Goal: Task Accomplishment & Management: Complete application form

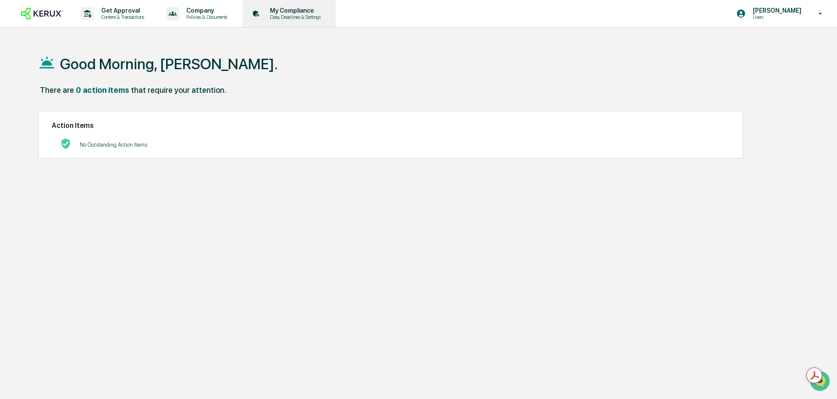
click at [298, 18] on p "Data, Deadlines & Settings" at bounding box center [294, 17] width 62 height 6
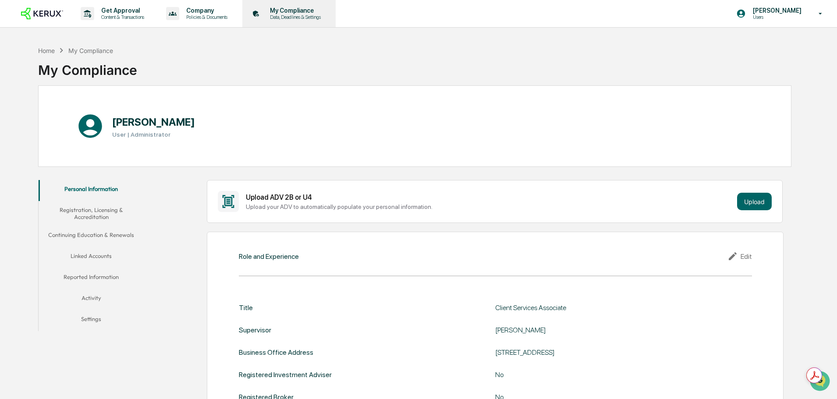
click at [289, 16] on p "Data, Deadlines & Settings" at bounding box center [294, 17] width 62 height 6
click at [126, 17] on p "Content & Transactions" at bounding box center [121, 17] width 54 height 6
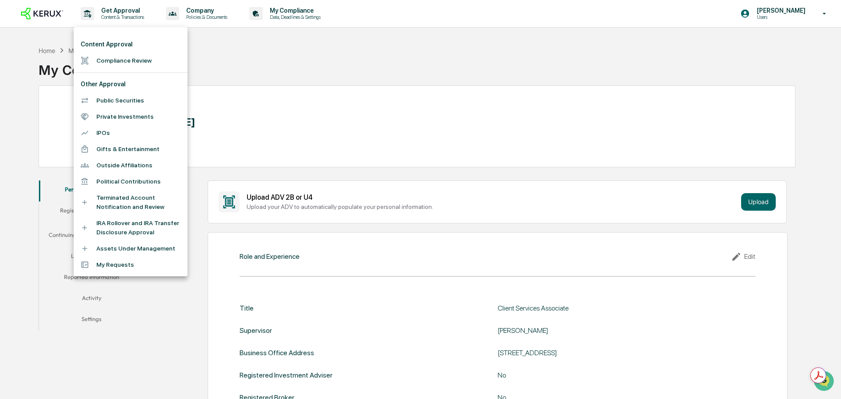
click at [43, 18] on div at bounding box center [420, 199] width 841 height 399
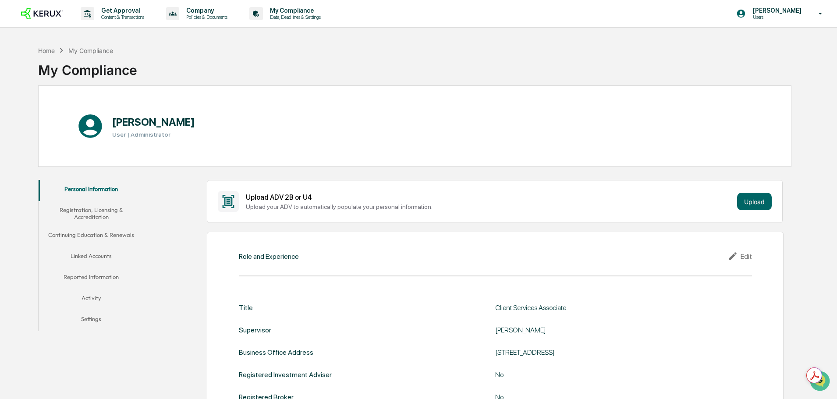
click at [44, 13] on img at bounding box center [42, 14] width 42 height 12
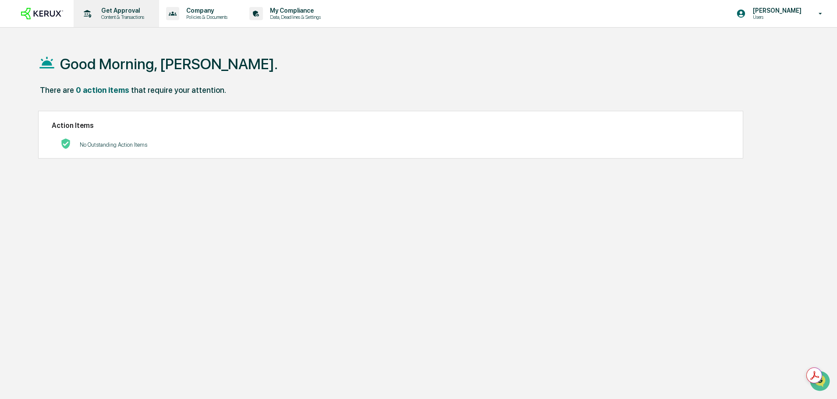
click at [109, 11] on p "Get Approval" at bounding box center [121, 10] width 54 height 7
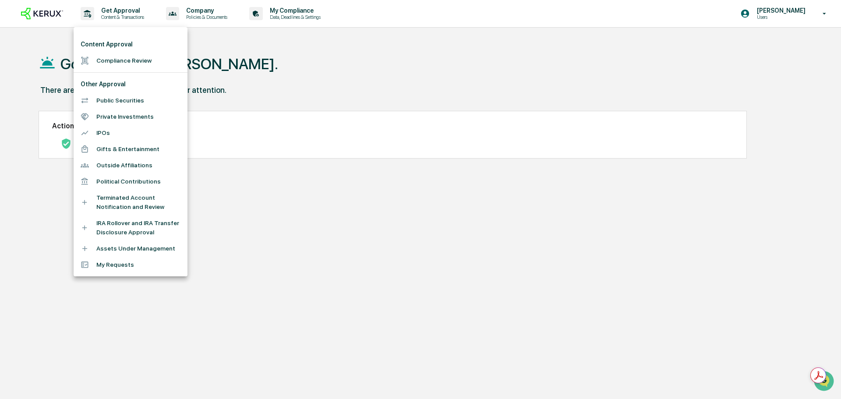
click at [225, 65] on div at bounding box center [420, 199] width 841 height 399
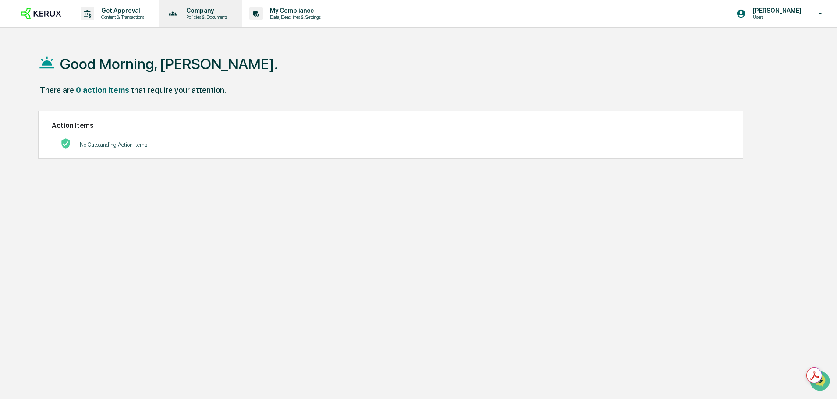
click at [198, 16] on p "Policies & Documents" at bounding box center [205, 17] width 53 height 6
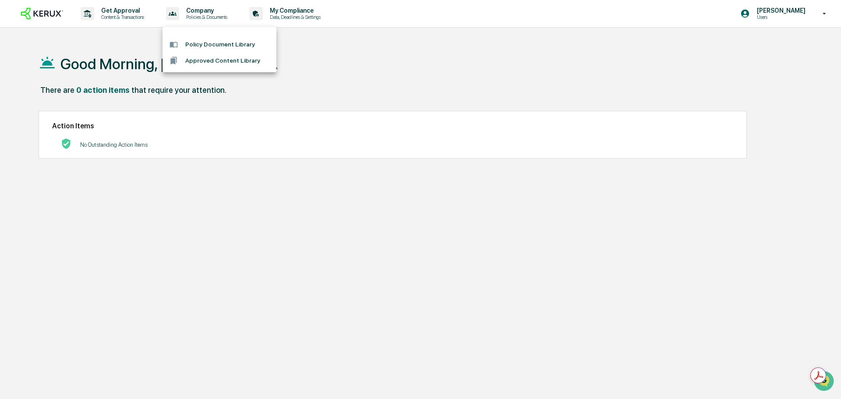
click at [286, 7] on div at bounding box center [420, 199] width 841 height 399
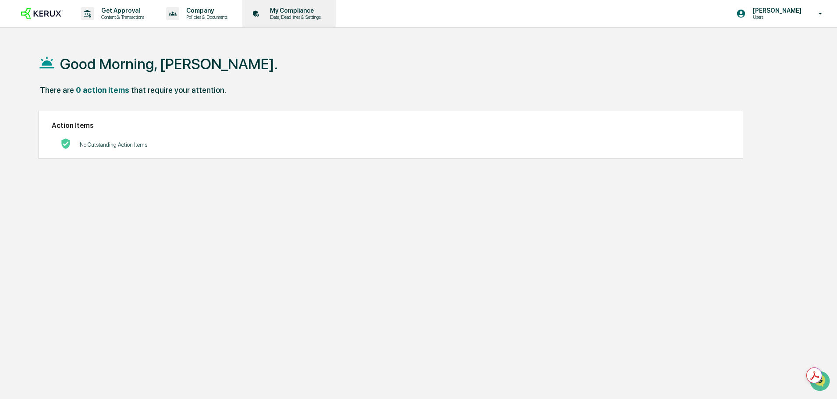
click at [286, 10] on p "My Compliance" at bounding box center [294, 10] width 62 height 7
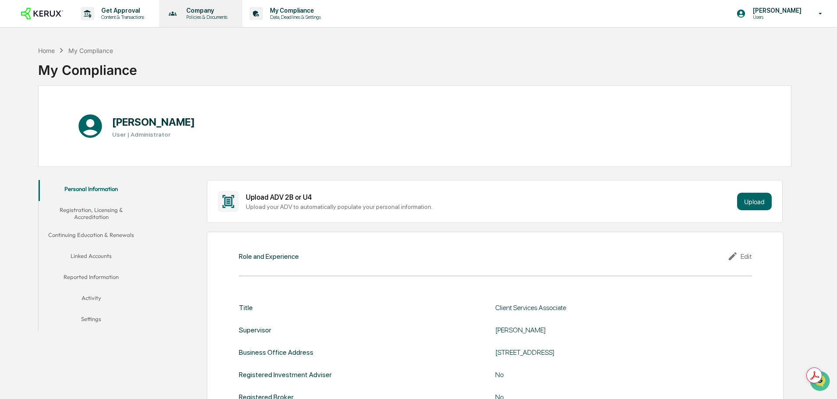
click at [198, 16] on p "Policies & Documents" at bounding box center [205, 17] width 53 height 6
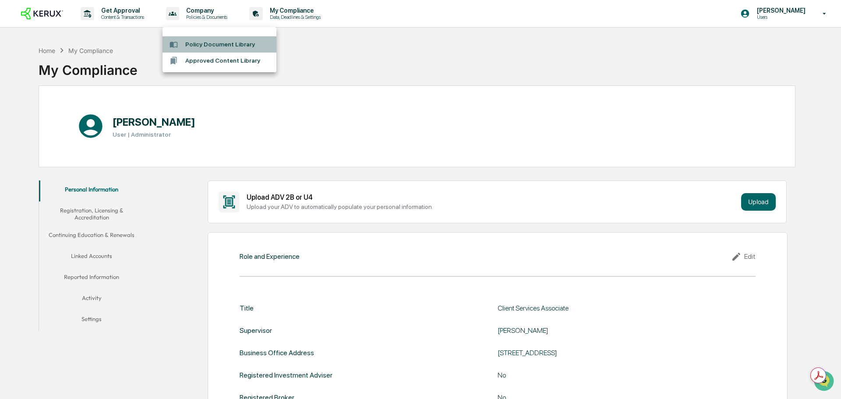
click at [199, 46] on li "Policy Document Library" at bounding box center [220, 44] width 114 height 16
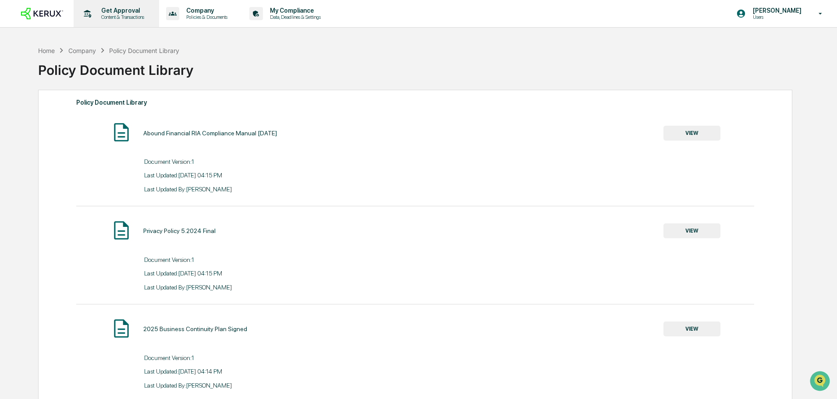
click at [102, 16] on p "Content & Transactions" at bounding box center [121, 17] width 54 height 6
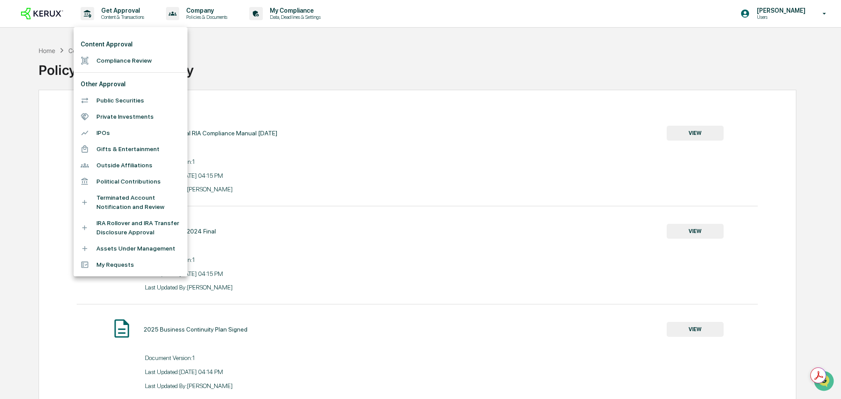
click at [281, 66] on div at bounding box center [420, 199] width 841 height 399
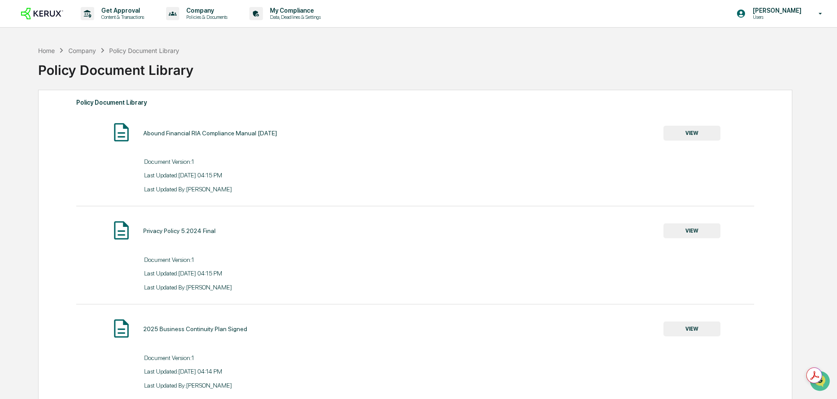
click at [33, 19] on img at bounding box center [42, 14] width 42 height 12
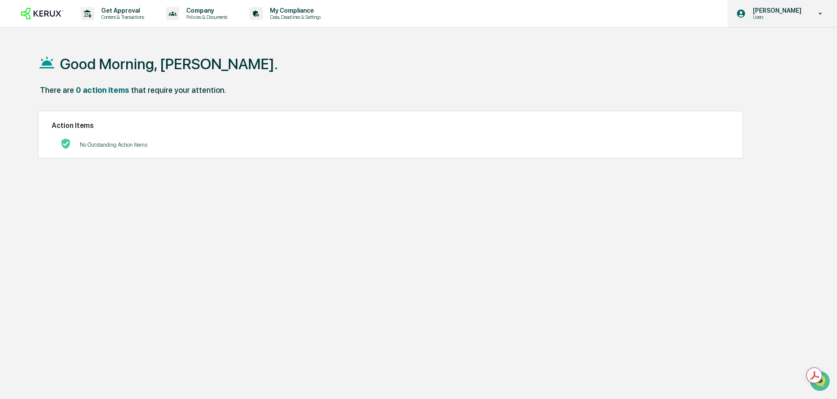
click at [817, 16] on icon at bounding box center [820, 14] width 15 height 8
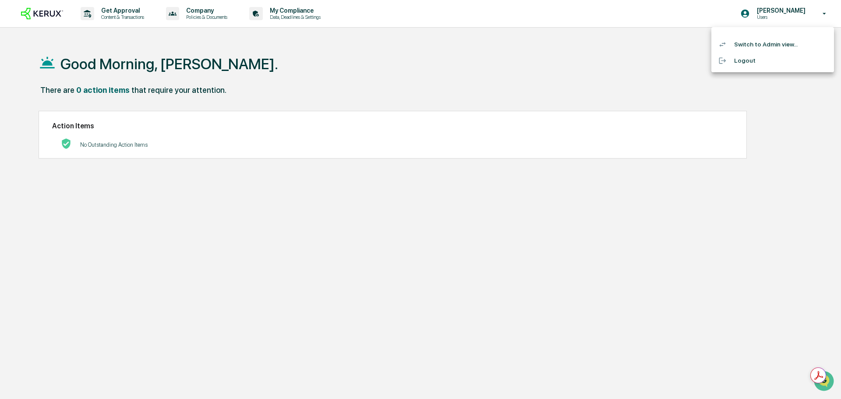
click at [817, 16] on div at bounding box center [420, 199] width 841 height 399
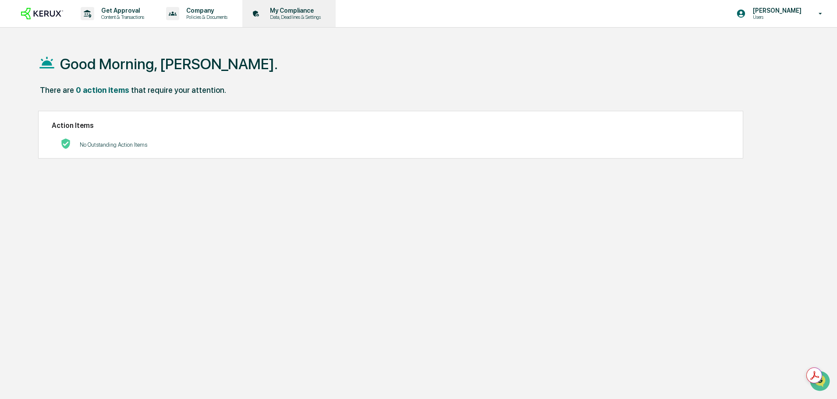
click at [290, 11] on p "My Compliance" at bounding box center [294, 10] width 62 height 7
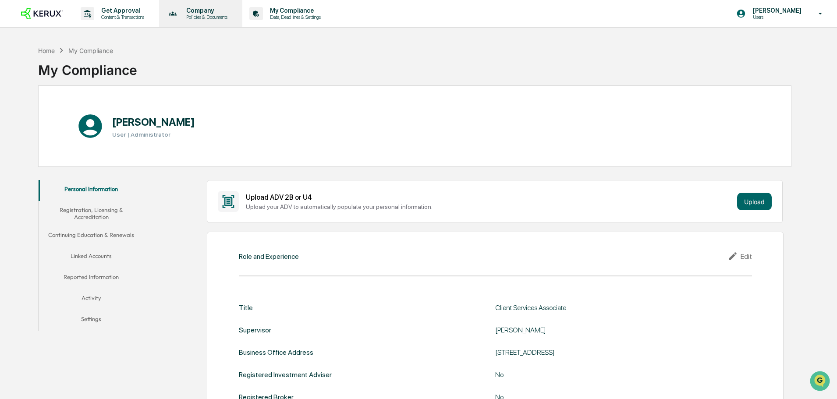
click at [193, 17] on p "Policies & Documents" at bounding box center [205, 17] width 53 height 6
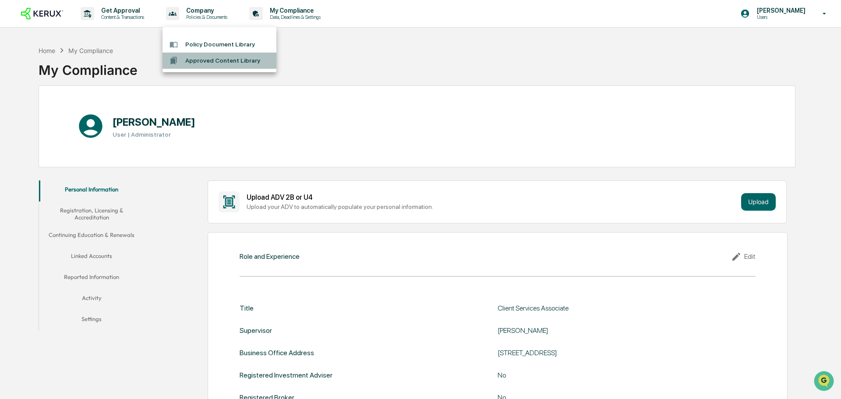
click at [196, 59] on li "Approved Content Library" at bounding box center [220, 61] width 114 height 16
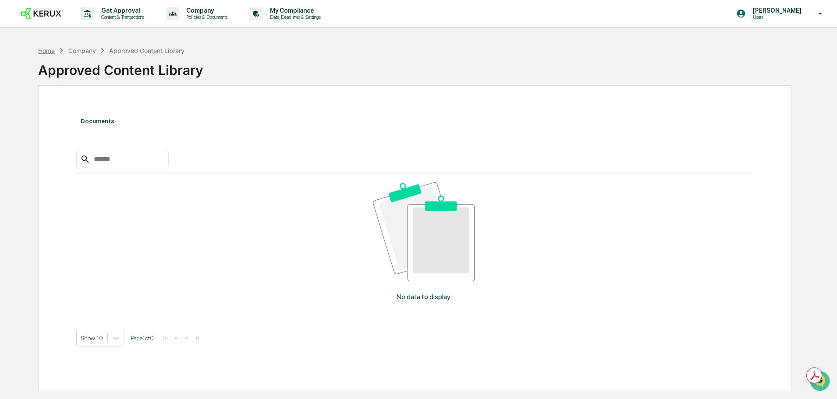
click at [43, 50] on div "Home" at bounding box center [46, 50] width 17 height 7
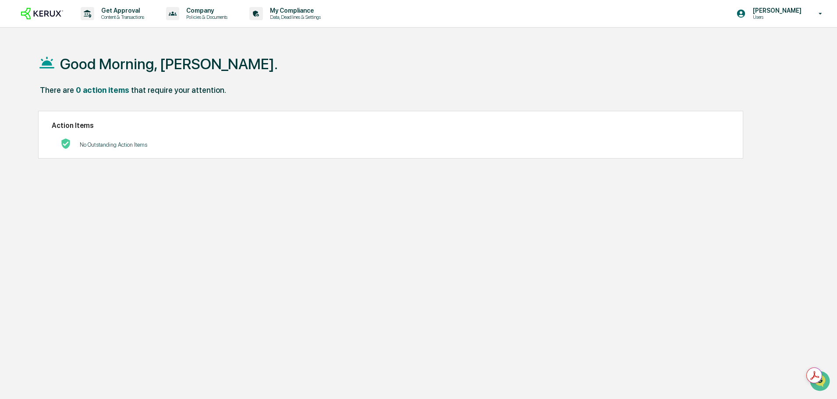
click at [90, 92] on div "0 action items" at bounding box center [102, 89] width 53 height 9
click at [816, 12] on icon at bounding box center [820, 14] width 15 height 8
click at [768, 46] on li "Switch to Admin view..." at bounding box center [772, 44] width 123 height 16
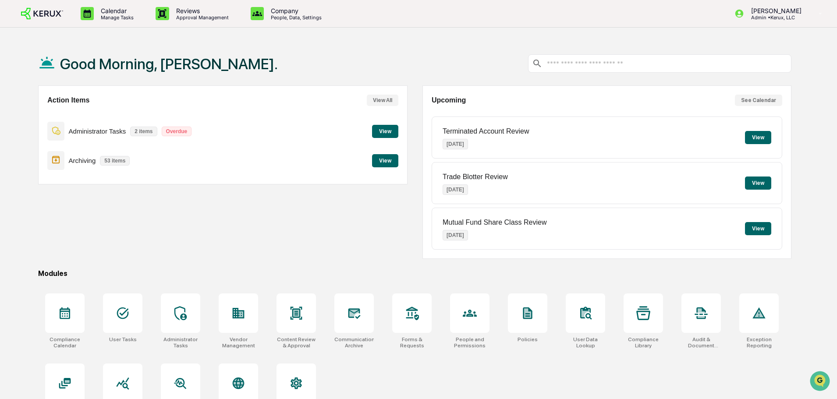
click at [375, 131] on button "View" at bounding box center [385, 131] width 26 height 13
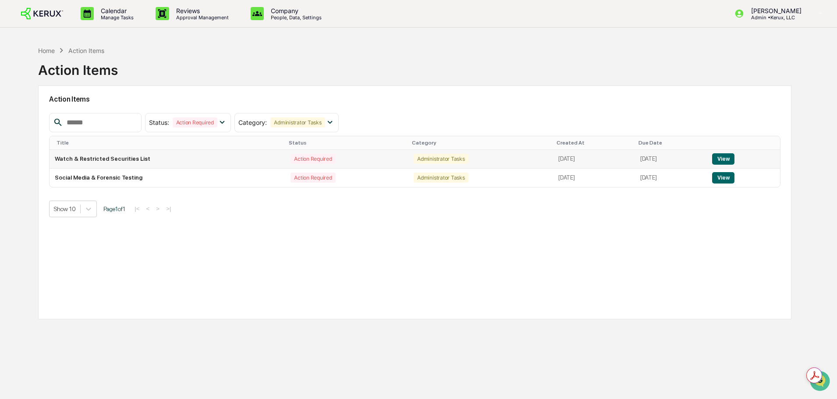
click at [728, 161] on button "View" at bounding box center [723, 158] width 22 height 11
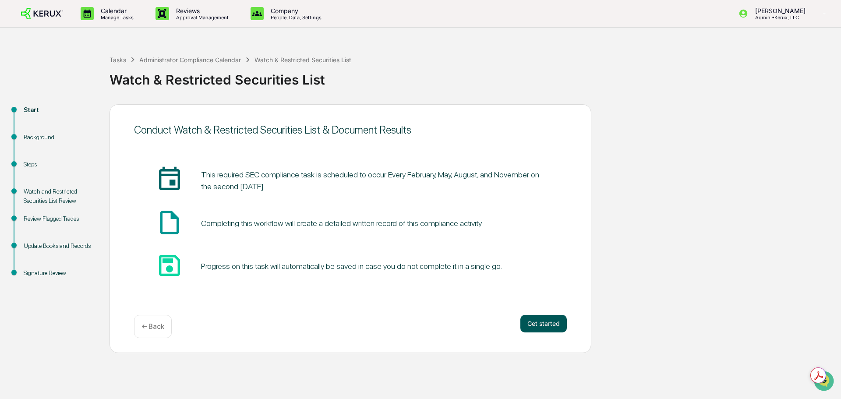
click at [538, 327] on button "Get started" at bounding box center [543, 324] width 46 height 18
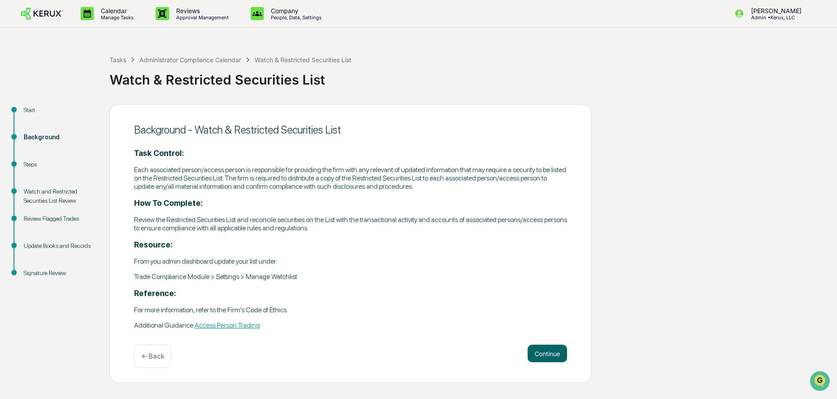
scroll to position [25, 0]
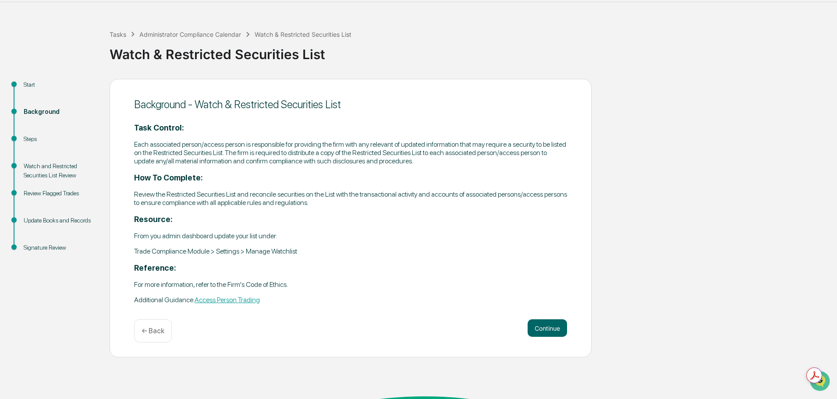
click at [193, 255] on p "Trade Compliance Module > Settings > Manage Watchlist" at bounding box center [350, 251] width 433 height 8
click at [538, 337] on button "Continue" at bounding box center [546, 328] width 39 height 18
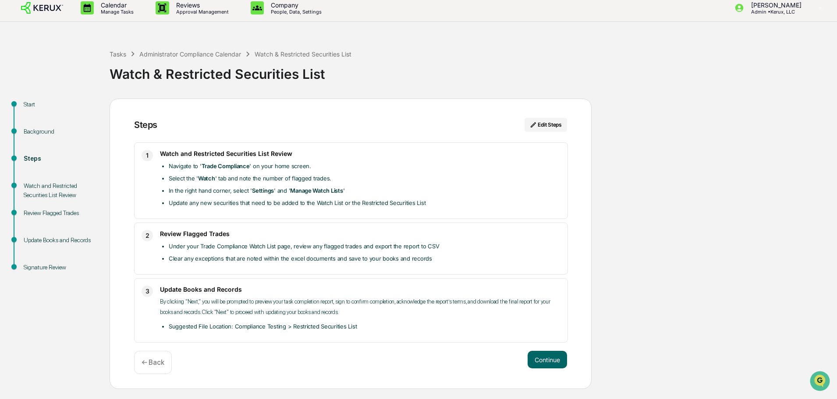
scroll to position [0, 0]
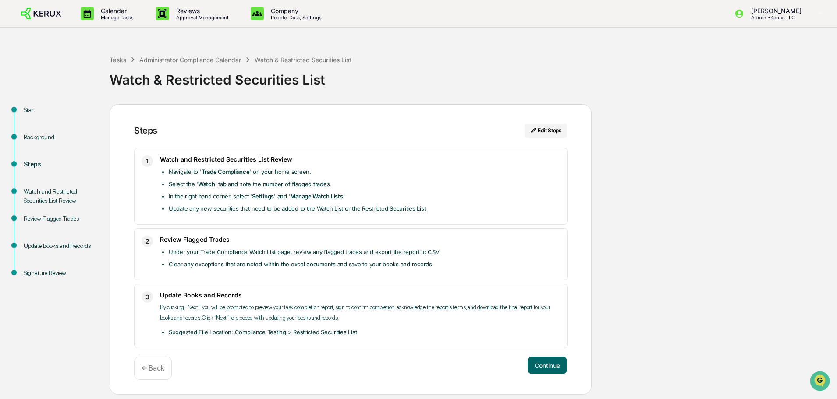
click at [49, 13] on img at bounding box center [42, 14] width 42 height 12
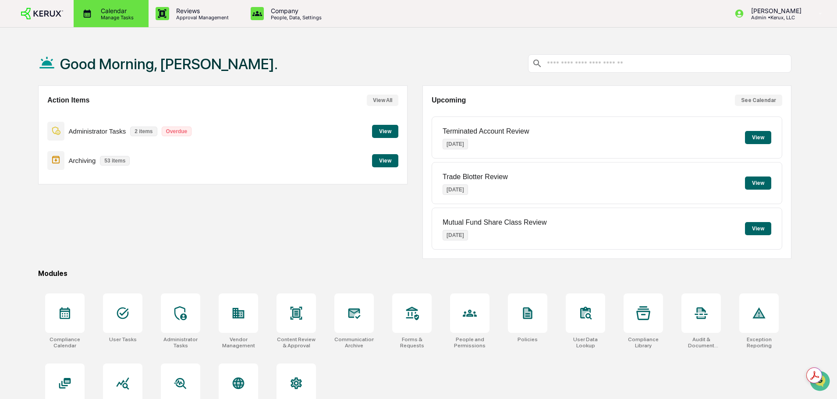
click at [109, 12] on p "Calendar" at bounding box center [116, 10] width 44 height 7
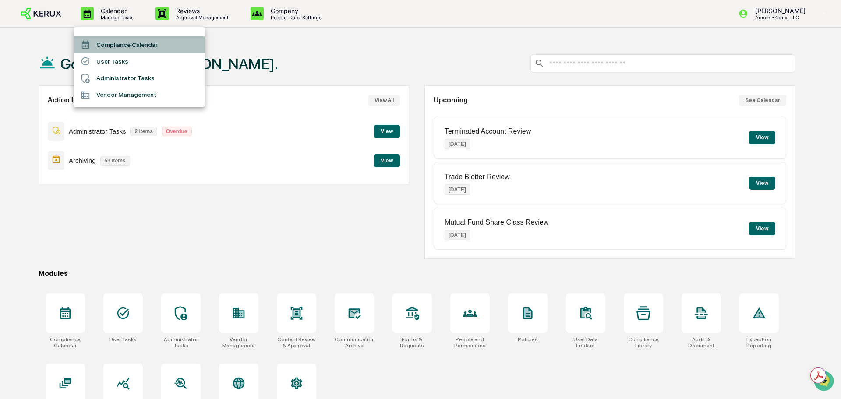
click at [121, 44] on li "Compliance Calendar" at bounding box center [139, 44] width 131 height 17
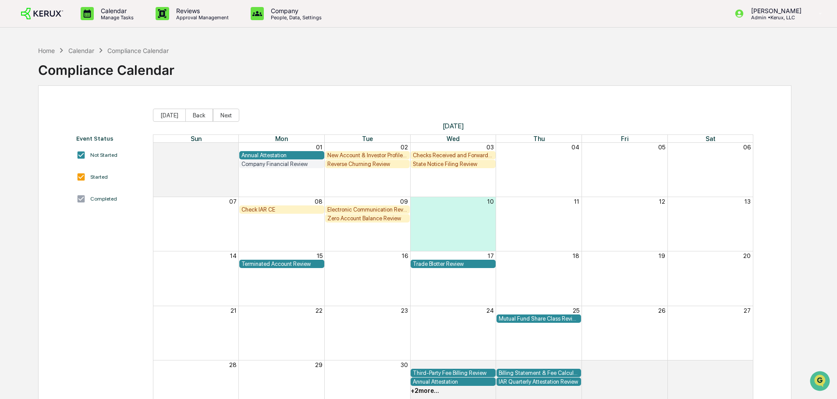
scroll to position [42, 0]
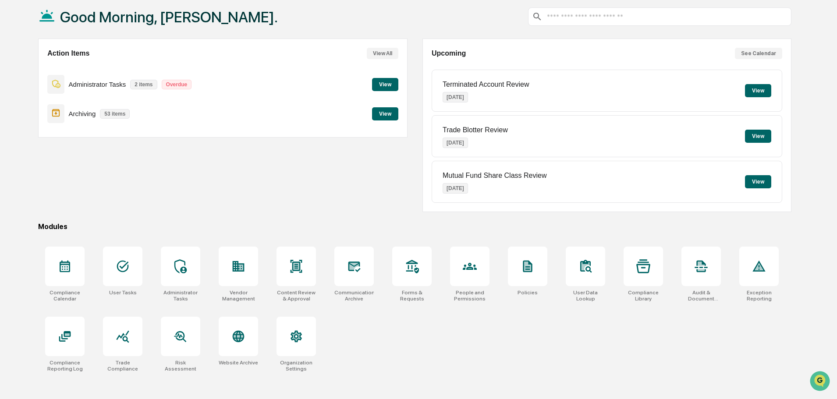
scroll to position [47, 0]
click at [391, 87] on button "View" at bounding box center [385, 84] width 26 height 13
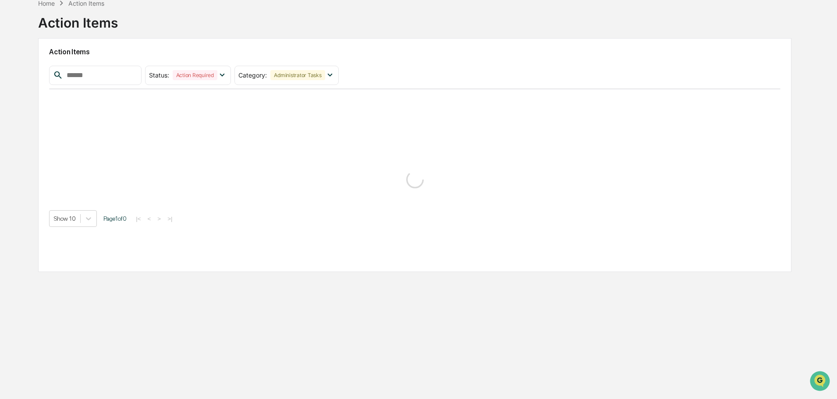
scroll to position [42, 0]
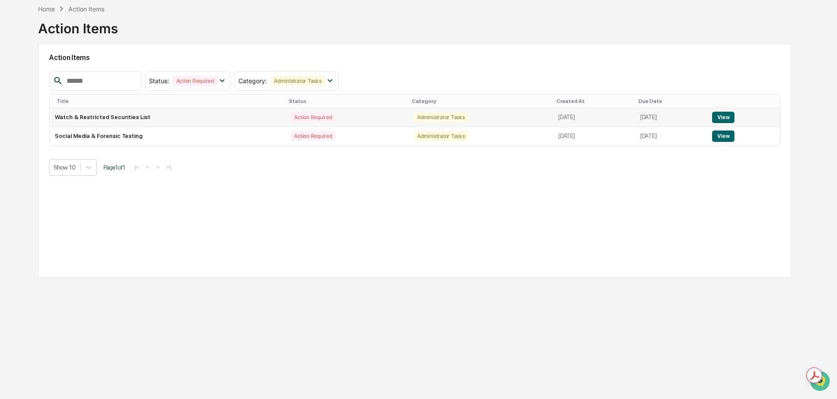
click at [731, 117] on button "View" at bounding box center [723, 117] width 22 height 11
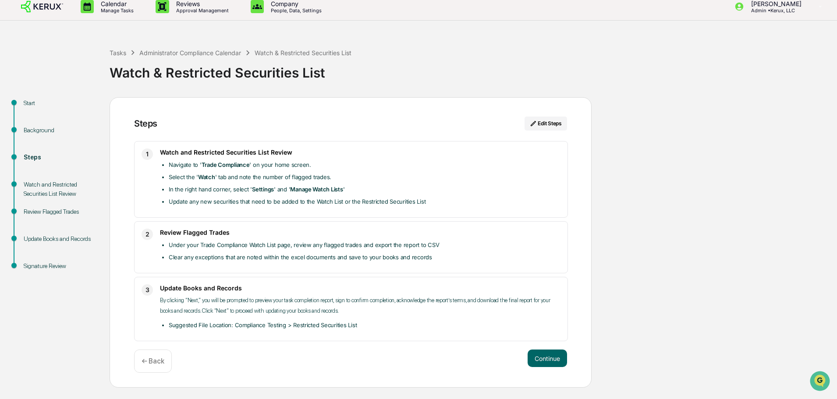
scroll to position [9, 0]
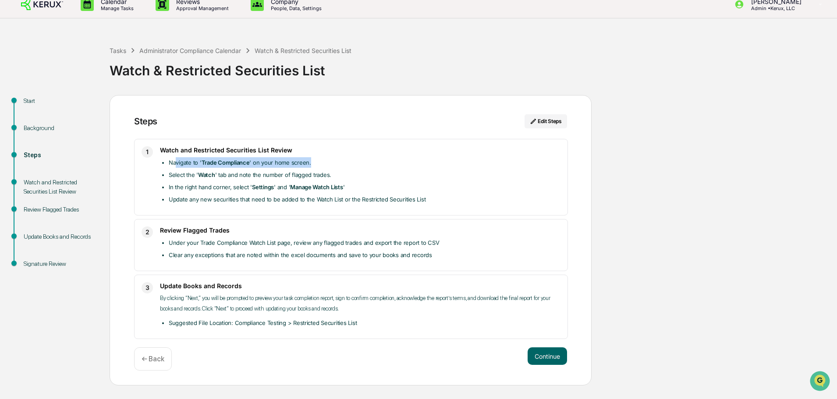
drag, startPoint x: 176, startPoint y: 171, endPoint x: 310, endPoint y: 171, distance: 134.1
type textarea "**********"
click at [310, 168] on li "Navigate to ' Trade Compliance ' on your home screen." at bounding box center [365, 162] width 392 height 11
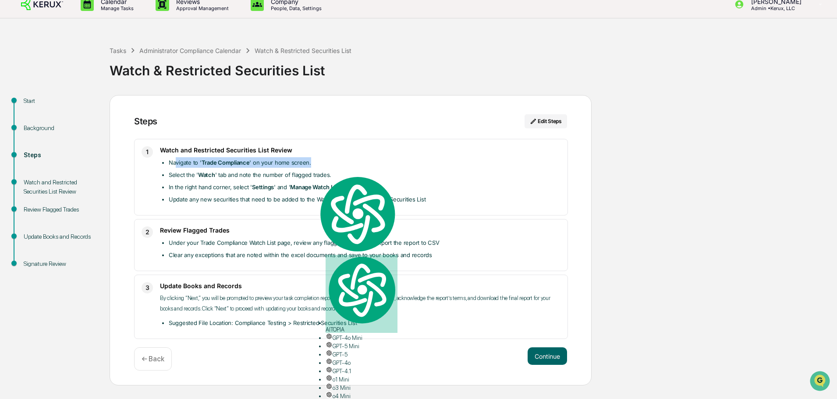
drag, startPoint x: 321, startPoint y: 176, endPoint x: 290, endPoint y: 183, distance: 31.9
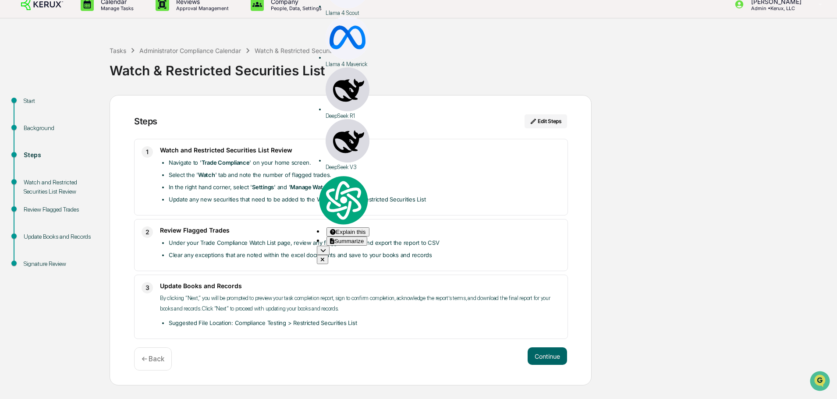
click at [274, 180] on li "Select the ' Watch ' tab and note the number of flagged trades." at bounding box center [365, 175] width 392 height 11
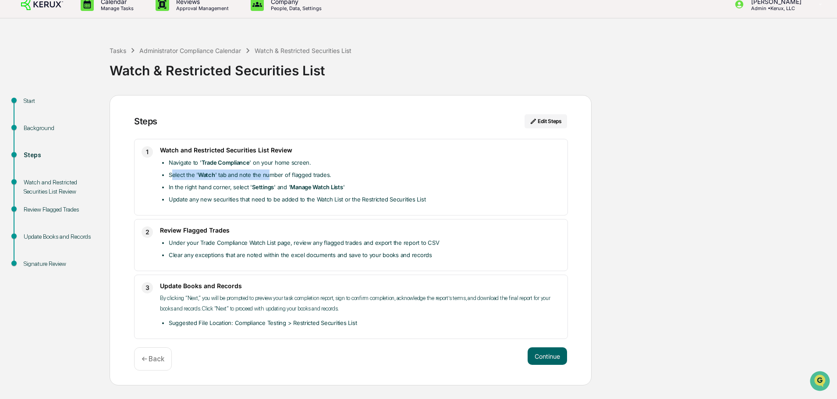
drag, startPoint x: 171, startPoint y: 184, endPoint x: 266, endPoint y: 183, distance: 95.1
click at [266, 180] on li "Select the ' Watch ' tab and note the number of flagged trades." at bounding box center [365, 175] width 392 height 11
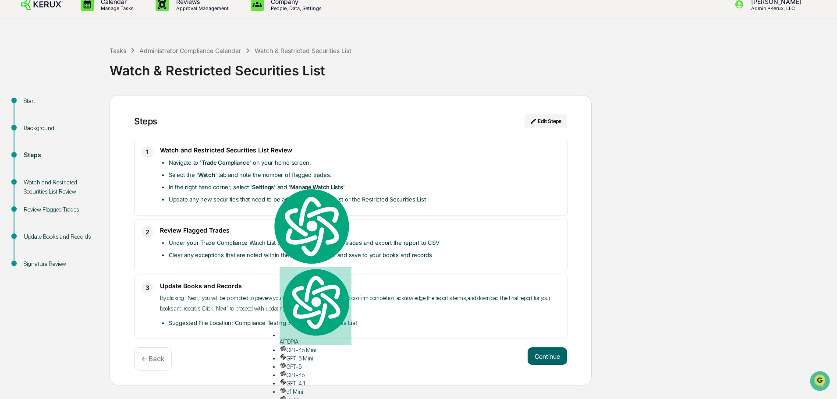
click at [354, 168] on li "Navigate to ' Trade Compliance ' on your home screen." at bounding box center [365, 162] width 392 height 11
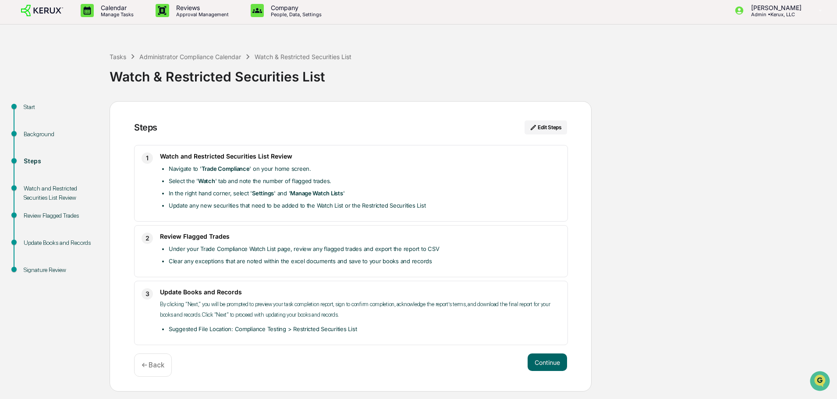
scroll to position [0, 0]
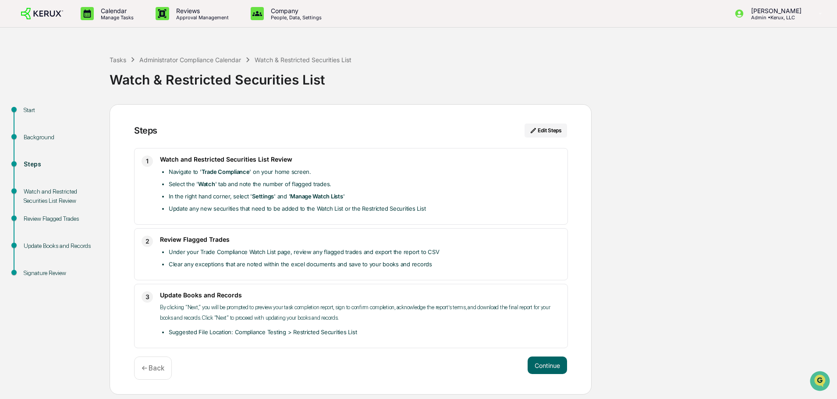
click at [34, 15] on img at bounding box center [42, 14] width 42 height 12
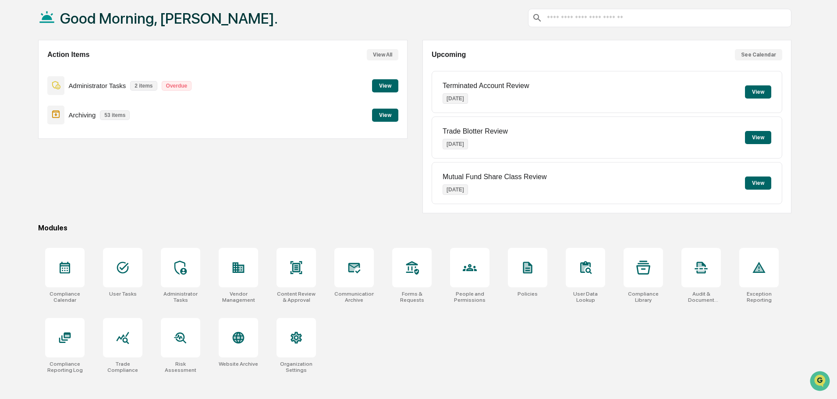
scroll to position [47, 0]
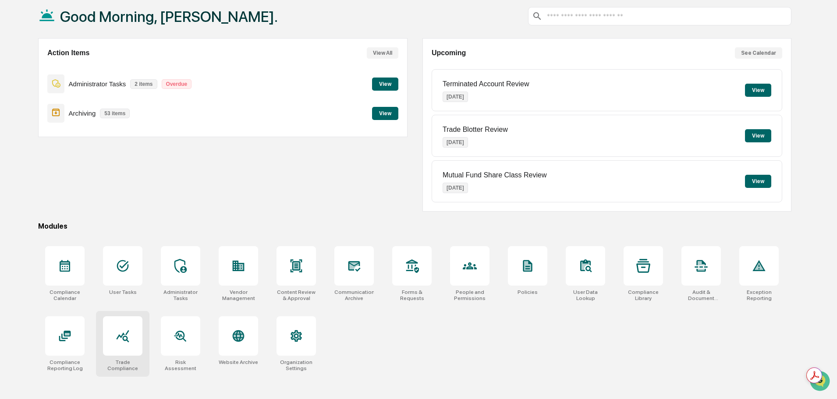
click at [124, 343] on icon at bounding box center [123, 336] width 14 height 14
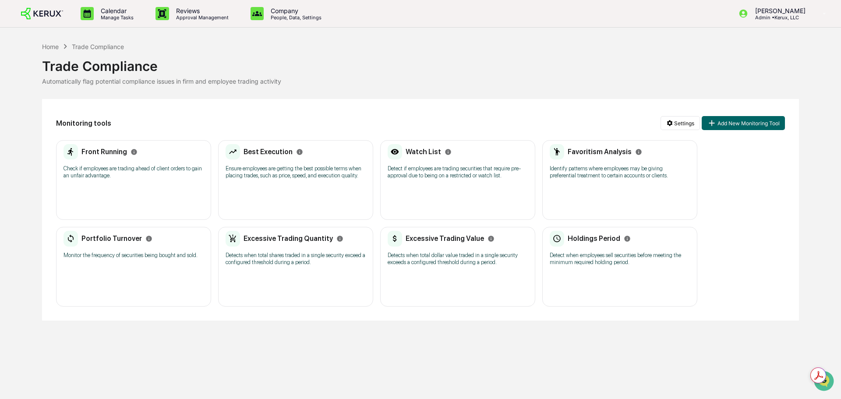
click at [421, 156] on h2 "Watch List" at bounding box center [423, 152] width 35 height 8
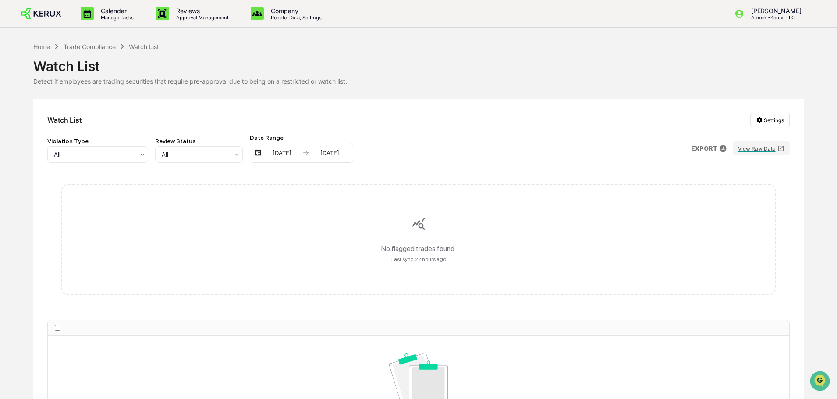
click at [39, 13] on img at bounding box center [42, 14] width 42 height 12
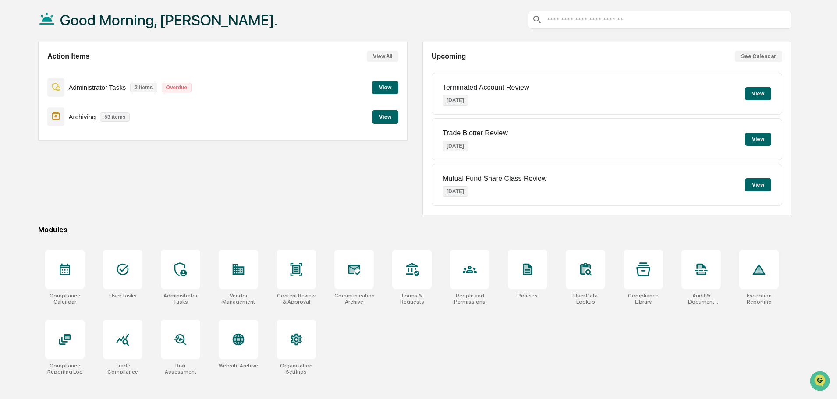
scroll to position [47, 0]
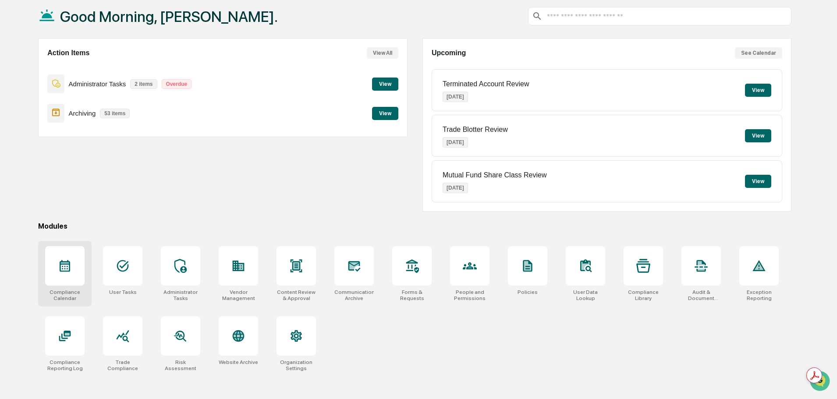
click at [70, 286] on div at bounding box center [64, 265] width 39 height 39
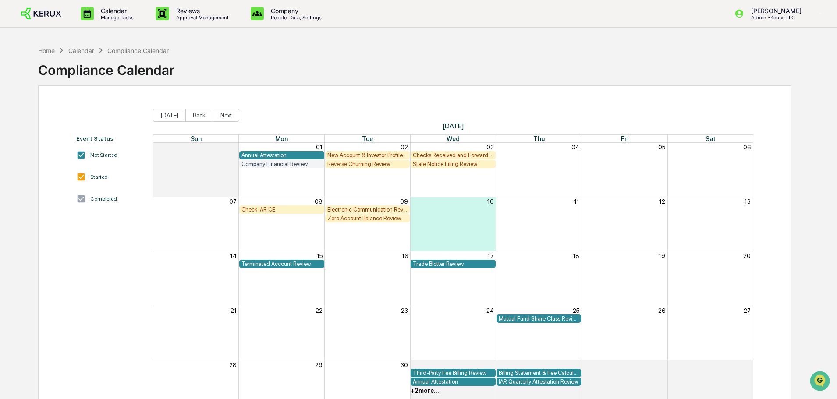
click at [269, 157] on div "Annual Attestation" at bounding box center [281, 155] width 85 height 8
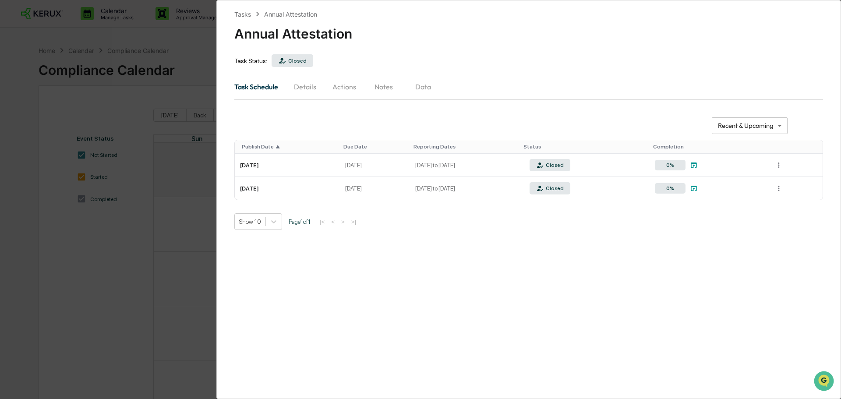
click at [309, 97] on button "Details" at bounding box center [304, 86] width 39 height 21
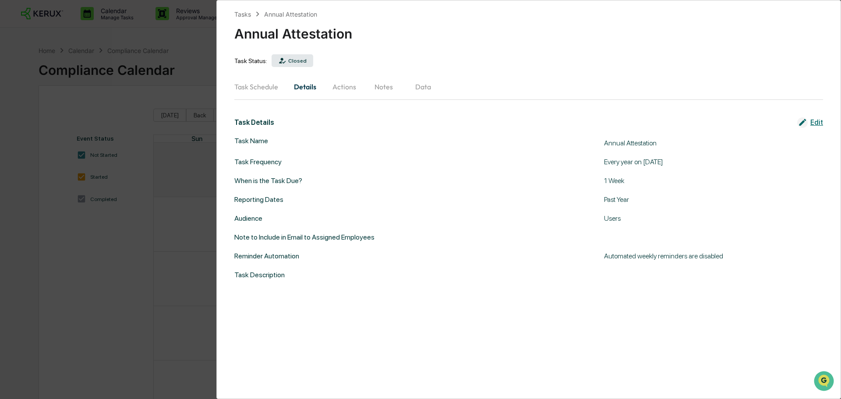
click at [241, 97] on button "Task Schedule" at bounding box center [259, 86] width 51 height 21
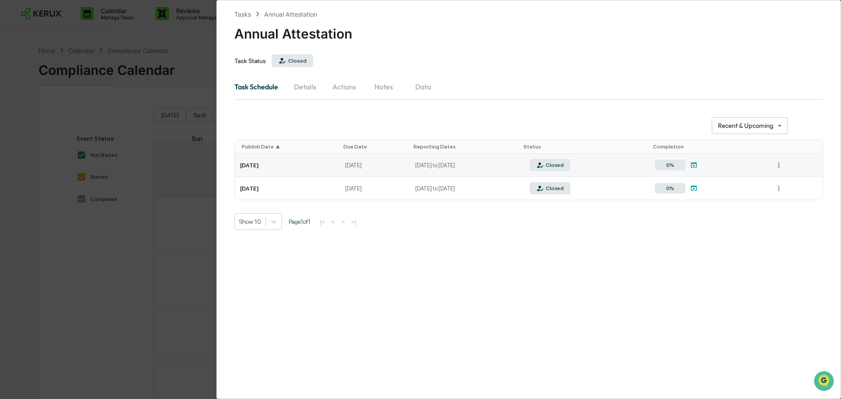
click at [697, 168] on icon at bounding box center [694, 165] width 6 height 5
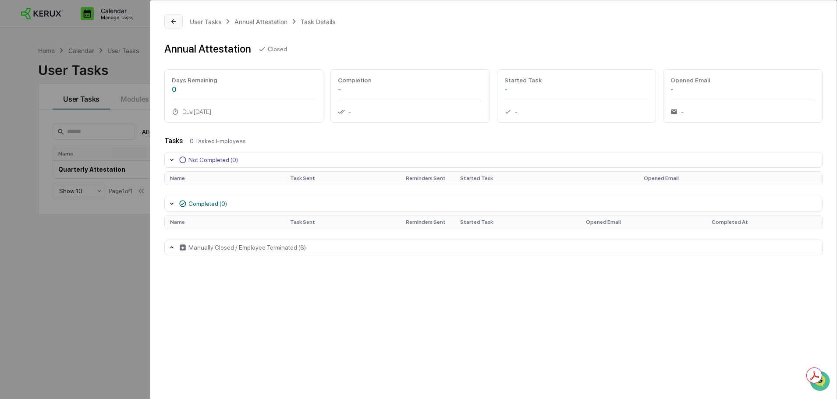
click at [171, 20] on icon at bounding box center [173, 21] width 7 height 7
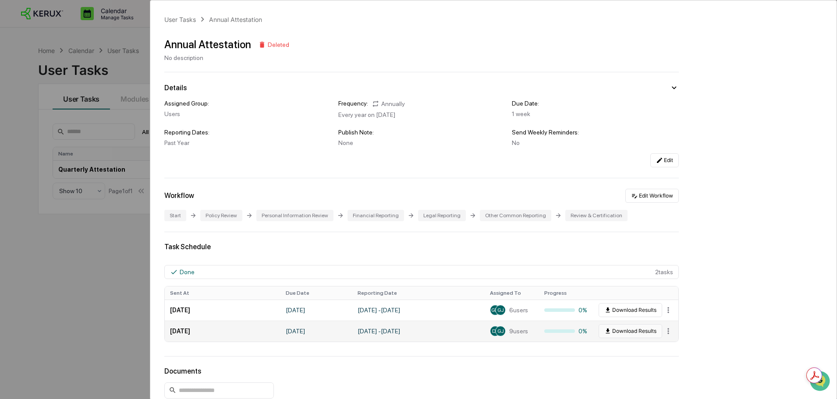
click at [622, 338] on button "Download Results" at bounding box center [630, 331] width 64 height 14
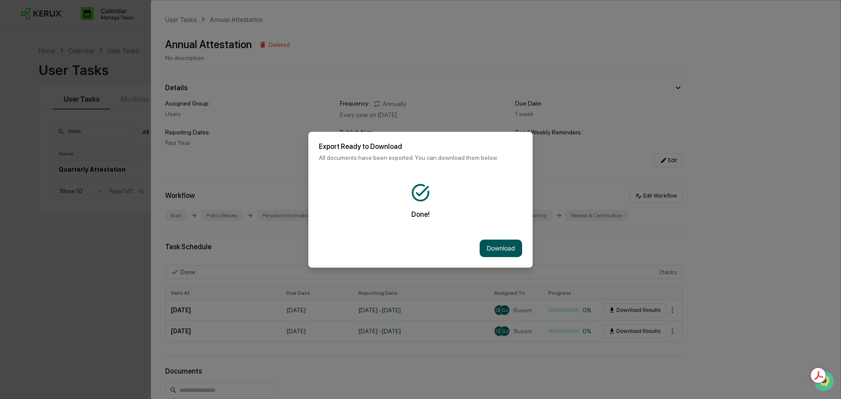
click at [498, 251] on button "Download" at bounding box center [501, 249] width 42 height 18
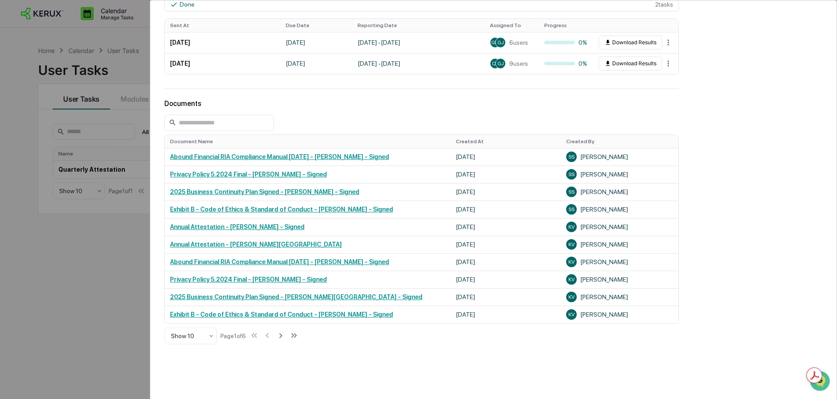
scroll to position [326, 0]
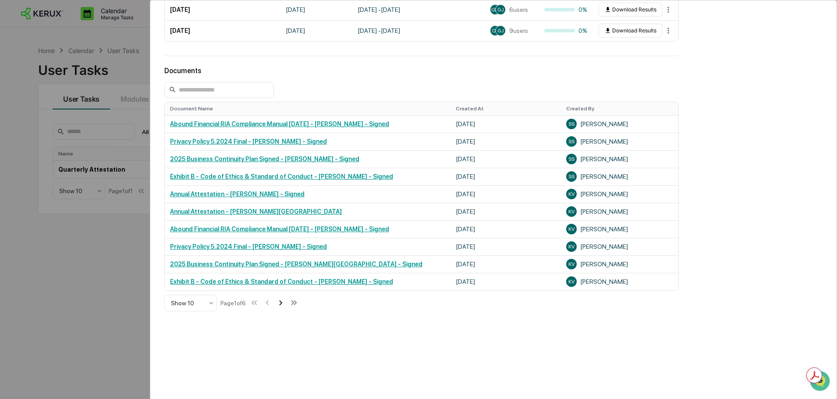
click at [285, 302] on icon at bounding box center [281, 303] width 10 height 10
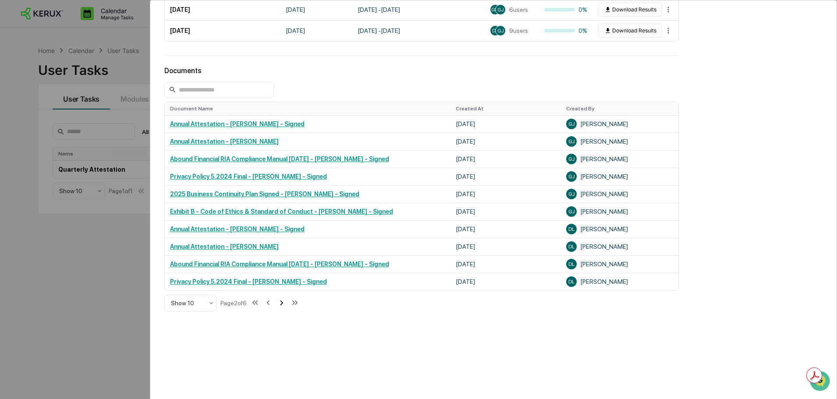
click at [285, 302] on icon at bounding box center [281, 303] width 10 height 10
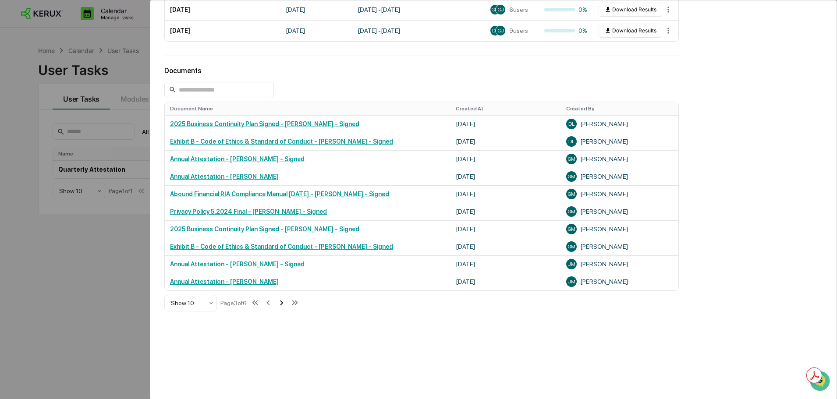
click at [285, 302] on icon at bounding box center [281, 303] width 10 height 10
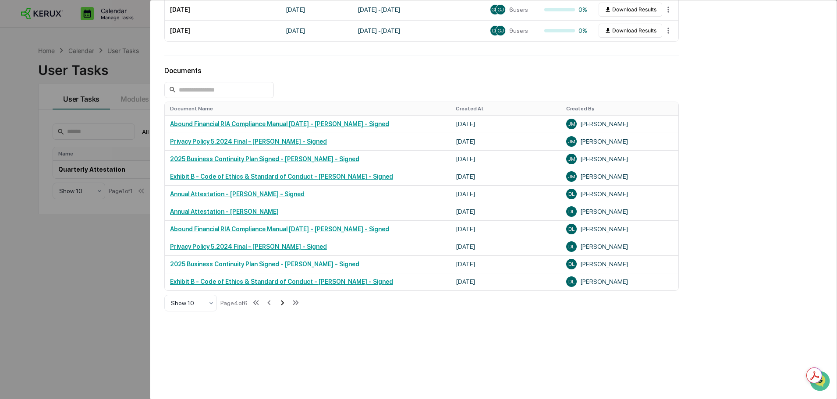
click at [285, 302] on icon at bounding box center [282, 303] width 10 height 10
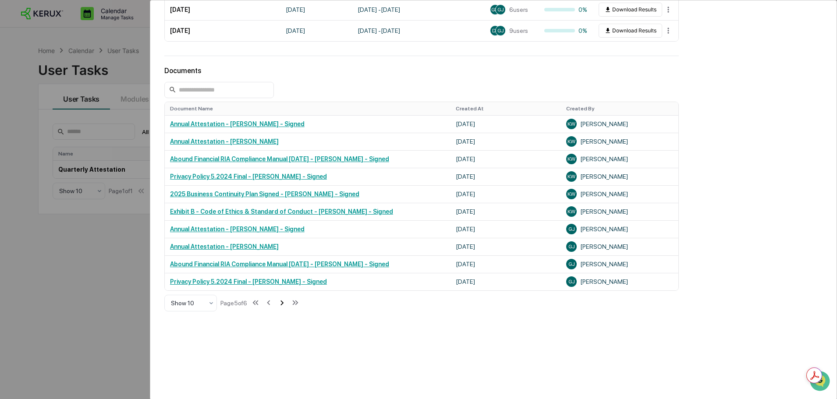
click at [285, 302] on icon at bounding box center [282, 303] width 10 height 10
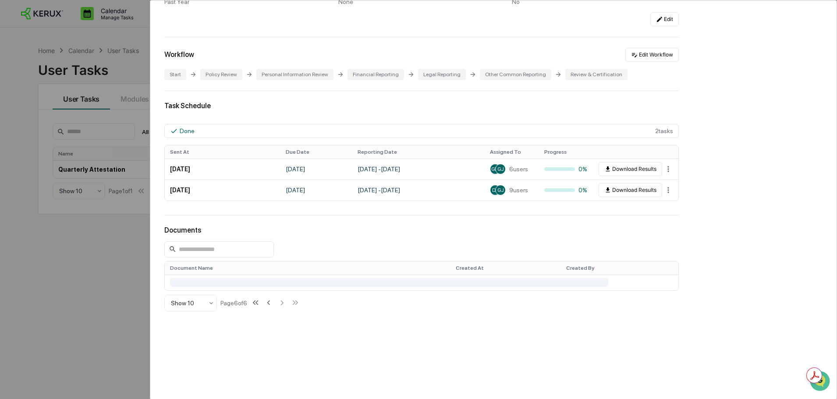
scroll to position [186, 0]
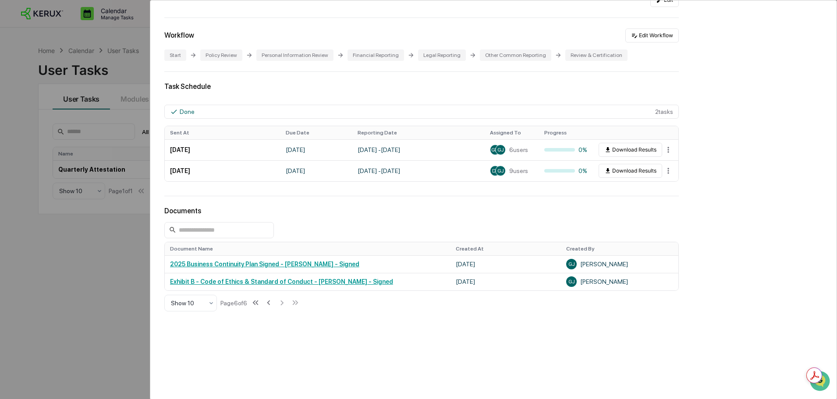
click at [79, 42] on div "User Tasks Annual Attestation Annual Attestation Deleted No description Details…" at bounding box center [418, 199] width 837 height 399
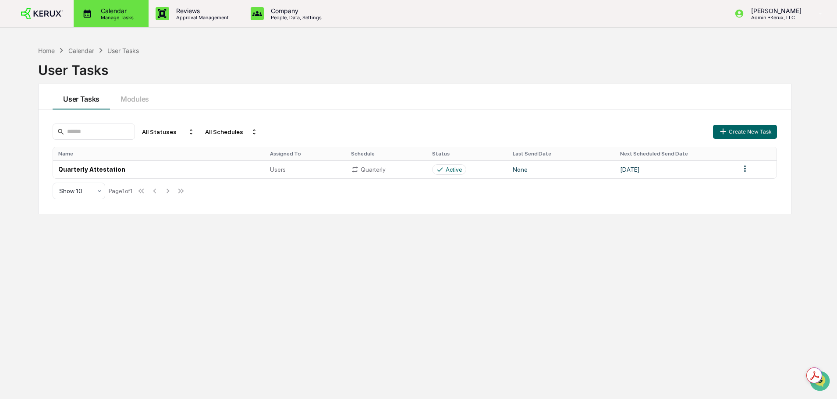
click at [98, 4] on div "Calendar Manage Tasks" at bounding box center [111, 13] width 75 height 27
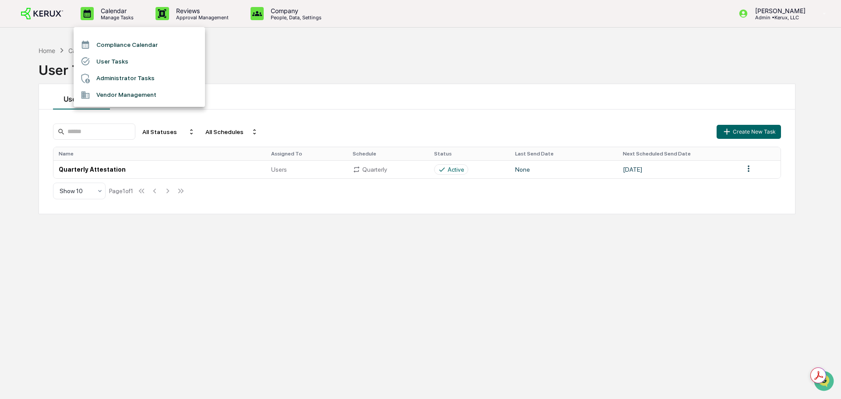
click at [59, 19] on div at bounding box center [420, 199] width 841 height 399
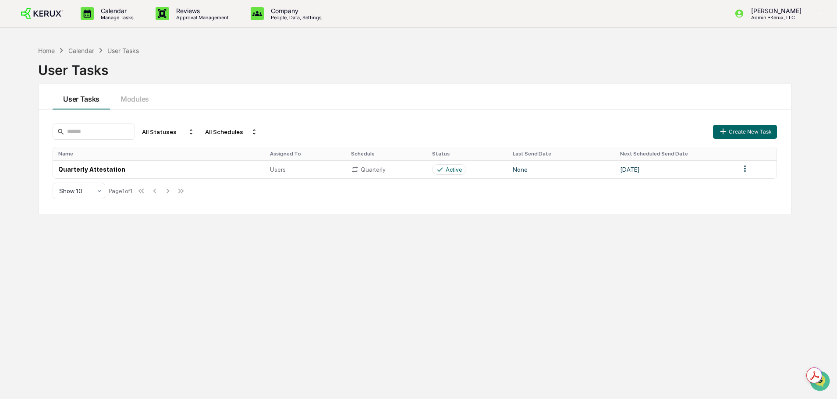
click at [46, 12] on img at bounding box center [42, 14] width 42 height 12
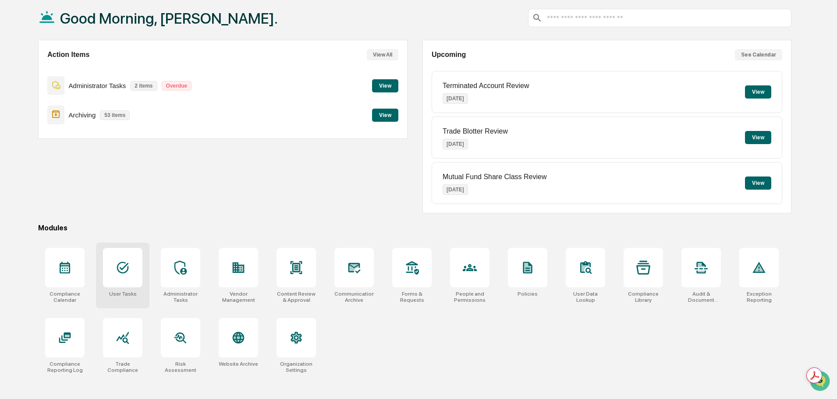
scroll to position [47, 0]
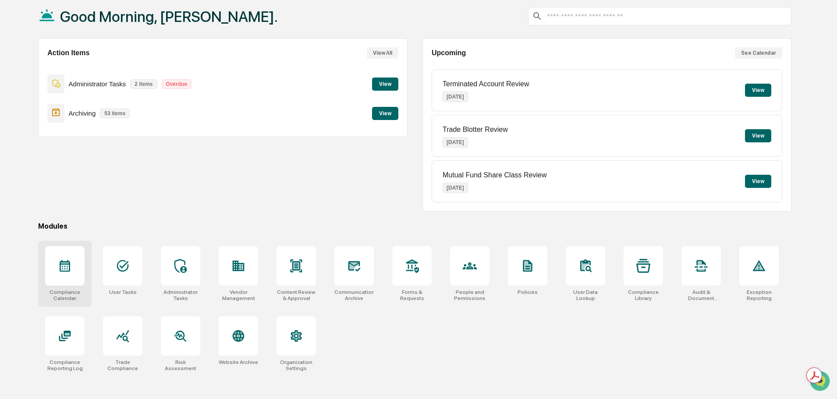
click at [77, 286] on div at bounding box center [64, 265] width 39 height 39
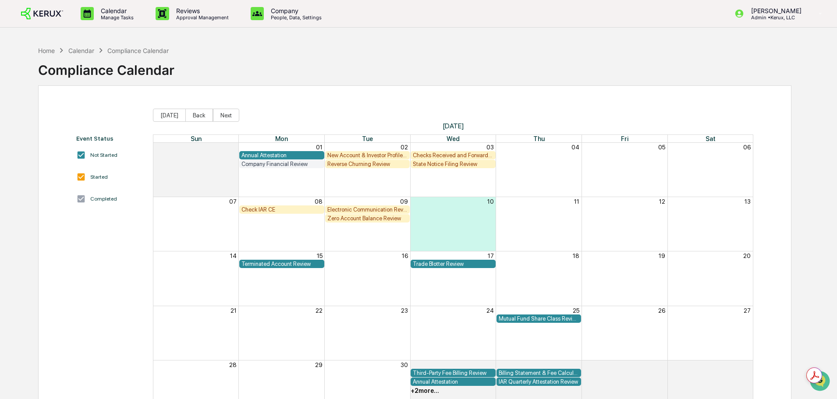
click at [291, 267] on div "Terminated Account Review" at bounding box center [281, 264] width 81 height 7
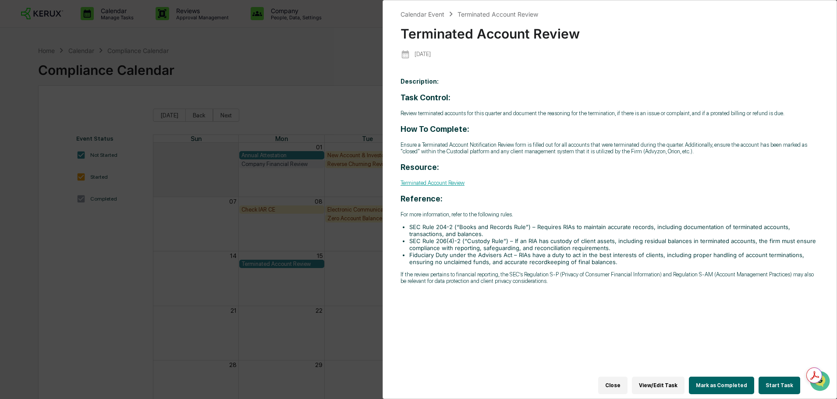
click at [291, 272] on div "Calendar Event Terminated Account Review Terminated Account Review 2025-09-15 D…" at bounding box center [418, 199] width 837 height 399
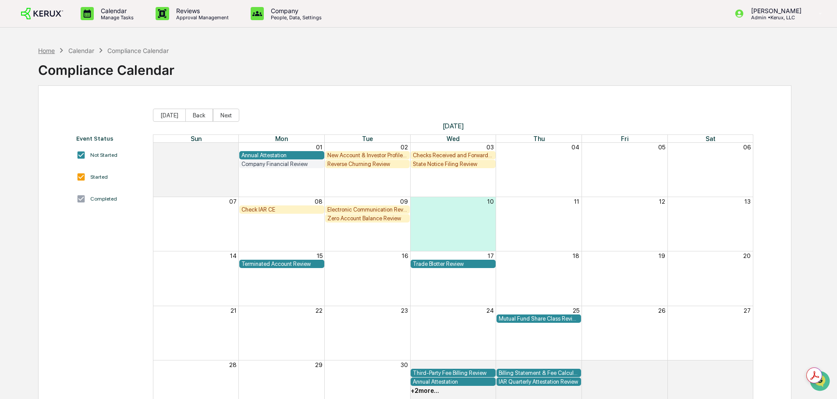
click at [44, 49] on div "Home" at bounding box center [46, 50] width 17 height 7
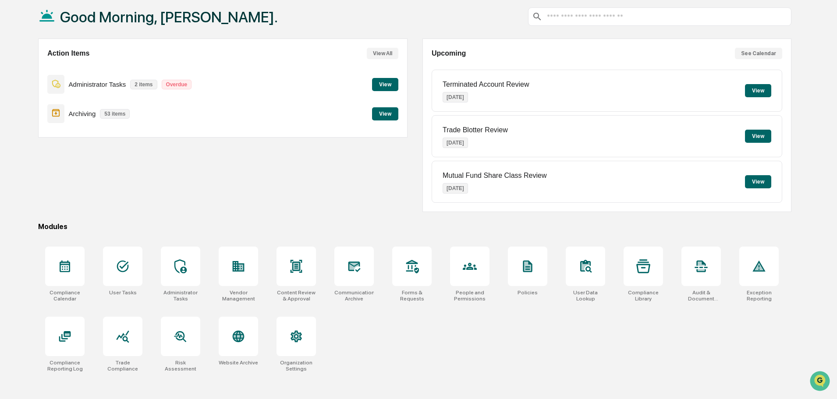
scroll to position [47, 0]
click at [191, 286] on div at bounding box center [180, 265] width 39 height 39
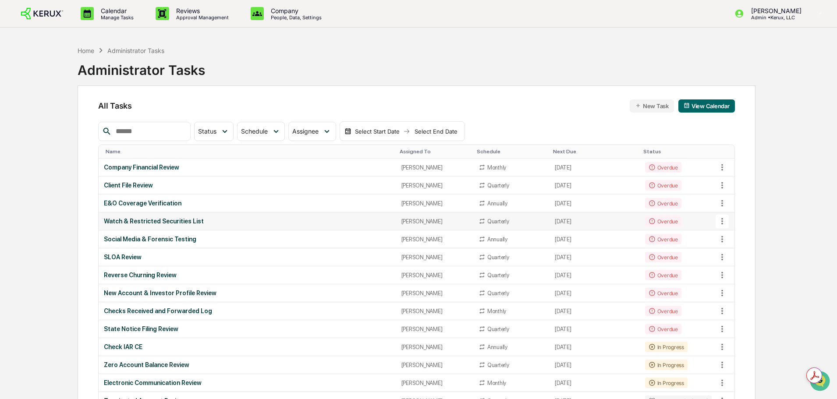
click at [176, 220] on div "Watch & Restricted Securities List" at bounding box center [247, 221] width 286 height 7
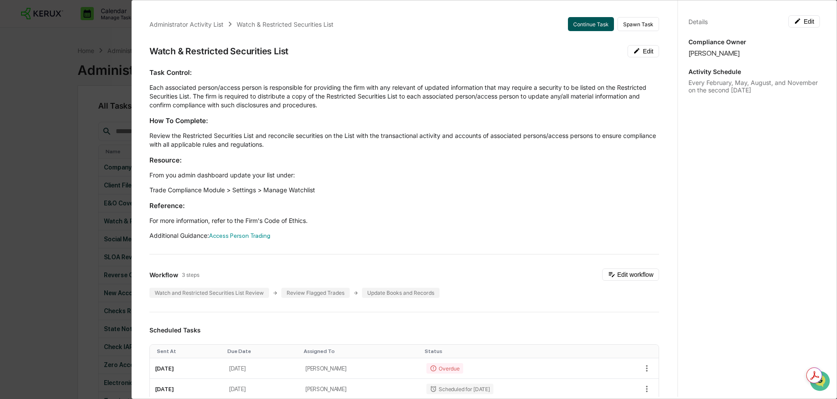
click at [569, 20] on button "Continue Task" at bounding box center [591, 24] width 46 height 14
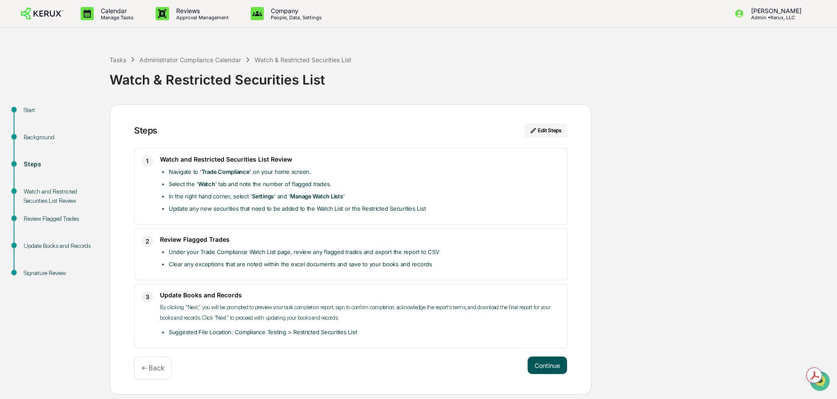
click at [546, 372] on button "Continue" at bounding box center [546, 366] width 39 height 18
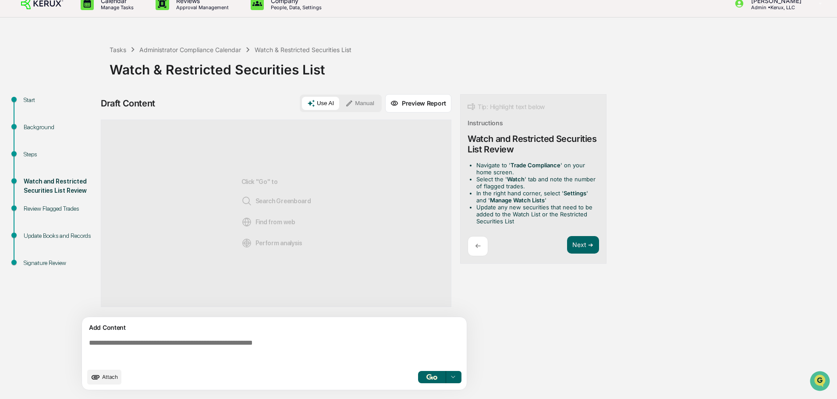
scroll to position [12, 0]
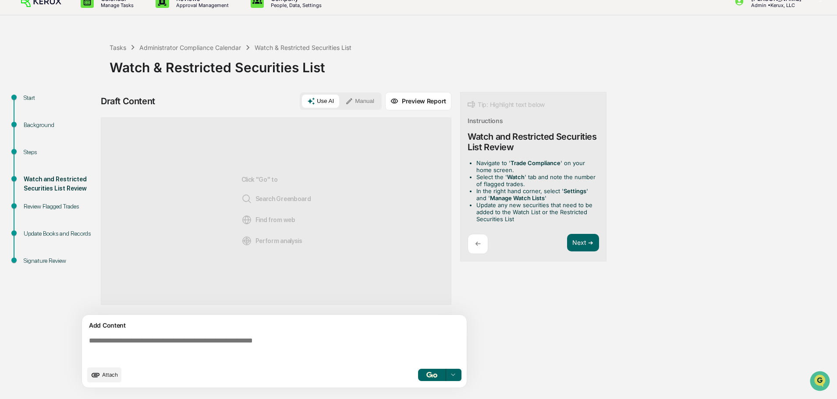
click at [428, 108] on button "Preview Report" at bounding box center [418, 101] width 66 height 18
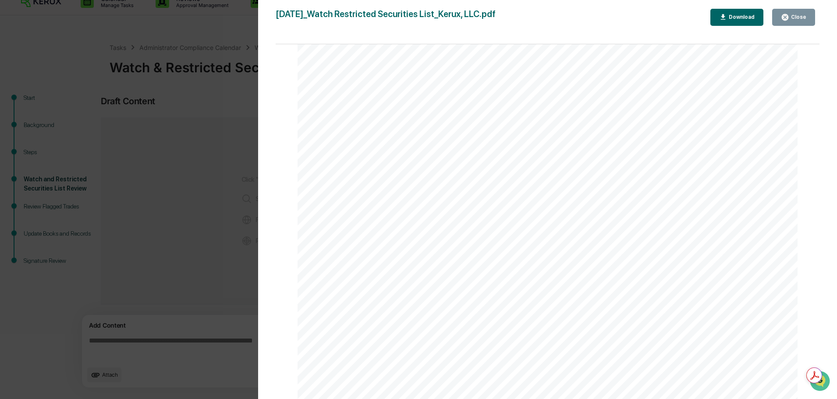
scroll to position [175, 0]
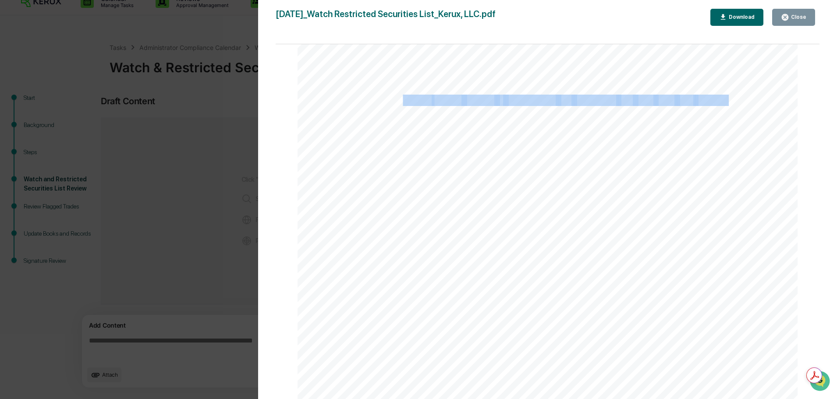
drag, startPoint x: 400, startPoint y: 106, endPoint x: 730, endPoint y: 112, distance: 329.9
type textarea "**********"
click at [728, 106] on div "[DATE] Kerux, LLC Watch & Restricted Securities List Background and Purpose ###…" at bounding box center [547, 242] width 500 height 707
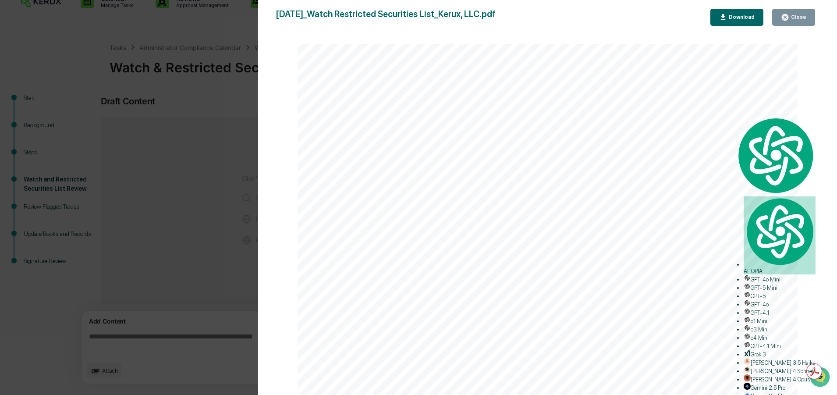
drag, startPoint x: 621, startPoint y: 177, endPoint x: 615, endPoint y: 176, distance: 5.4
click at [618, 177] on div "[DATE] Kerux, LLC Watch & Restricted Securities List Background and Purpose ###…" at bounding box center [547, 242] width 500 height 707
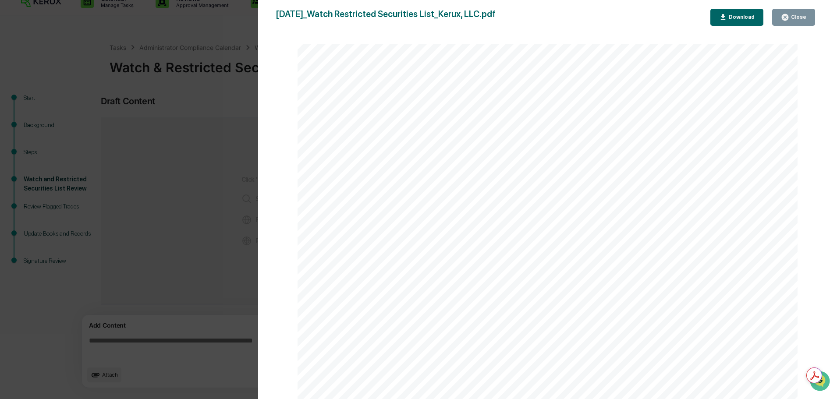
scroll to position [377, 0]
click at [791, 12] on button "Close" at bounding box center [793, 17] width 43 height 17
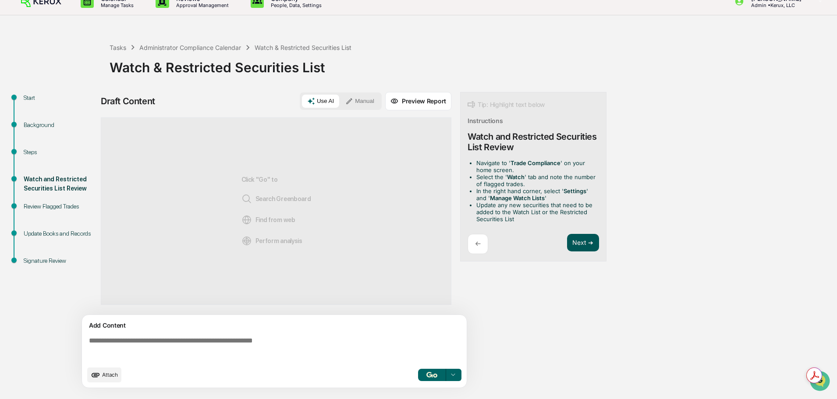
click at [582, 252] on button "Next ➔" at bounding box center [583, 243] width 32 height 18
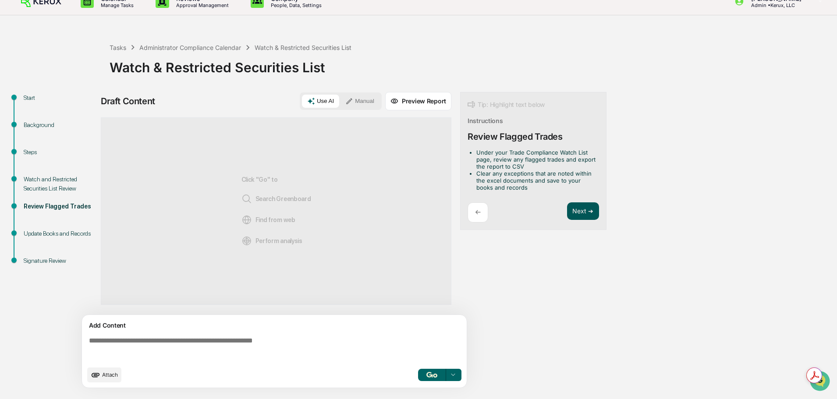
click at [575, 220] on button "Next ➔" at bounding box center [583, 211] width 32 height 18
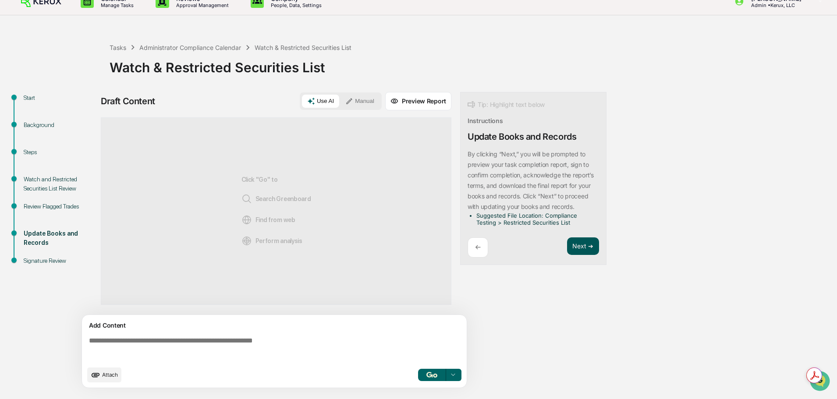
click at [588, 254] on button "Next ➔" at bounding box center [583, 246] width 32 height 18
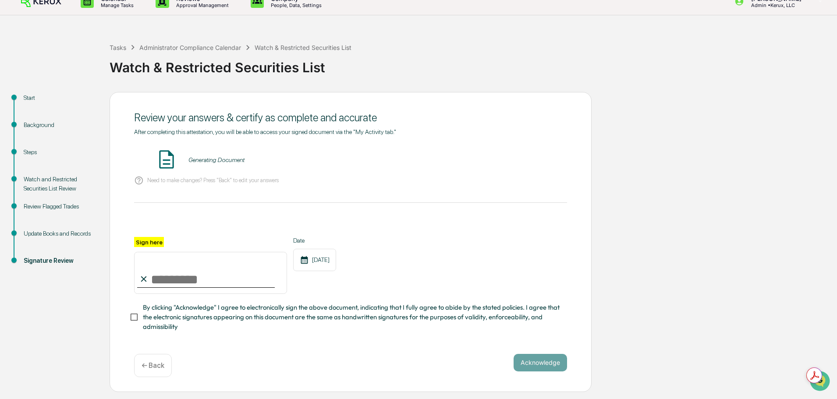
click at [200, 184] on p "Need to make changes? Press "Back" to edit your answers" at bounding box center [212, 180] width 131 height 7
click at [211, 290] on input "Sign here" at bounding box center [210, 273] width 153 height 42
type input "**********"
click at [434, 263] on div "**********" at bounding box center [350, 265] width 433 height 57
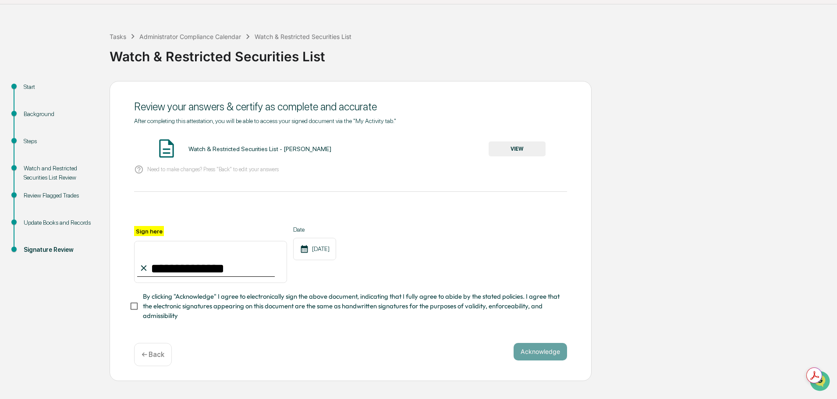
scroll to position [26, 0]
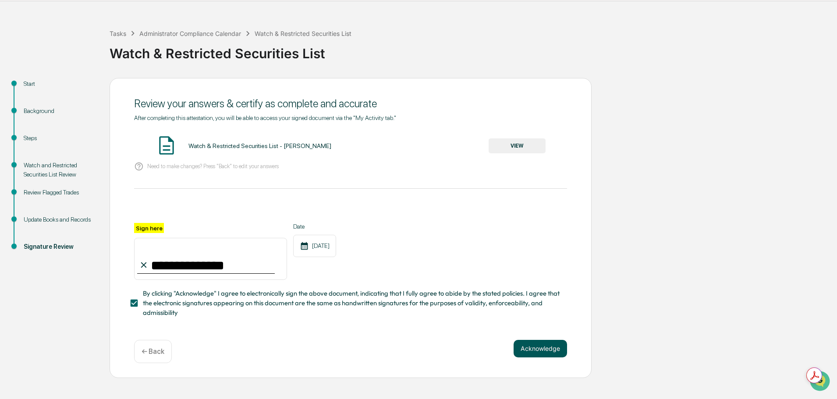
click at [528, 357] on button "Acknowledge" at bounding box center [539, 349] width 53 height 18
click at [275, 149] on div "Watch & Restricted Securities List - [PERSON_NAME]" at bounding box center [259, 145] width 143 height 7
click at [512, 153] on button "VIEW" at bounding box center [516, 145] width 57 height 15
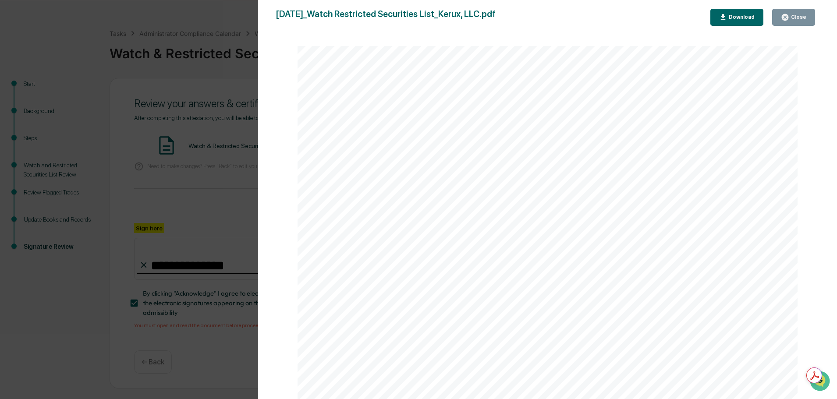
scroll to position [789, 0]
click at [789, 14] on icon "button" at bounding box center [785, 17] width 8 height 8
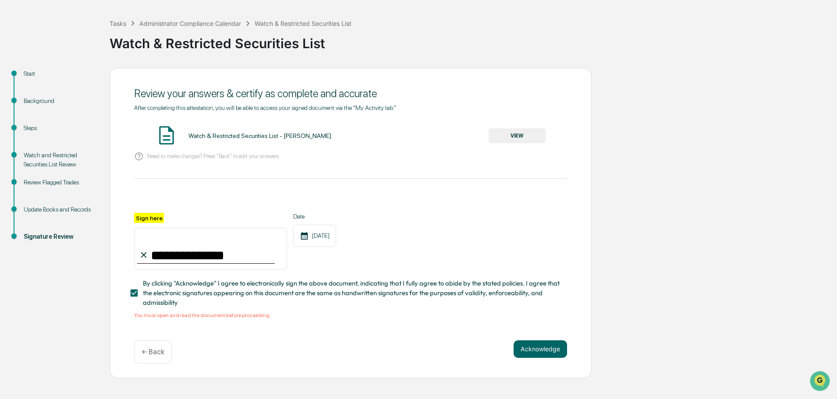
scroll to position [39, 0]
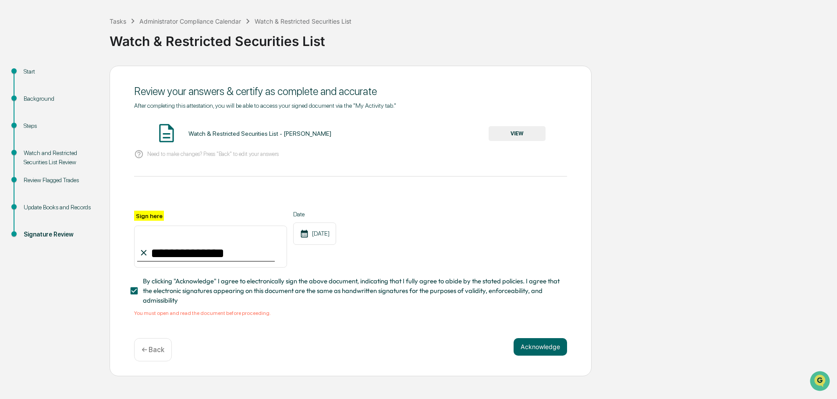
click at [166, 143] on img at bounding box center [167, 133] width 22 height 22
click at [532, 141] on button "VIEW" at bounding box center [516, 133] width 57 height 15
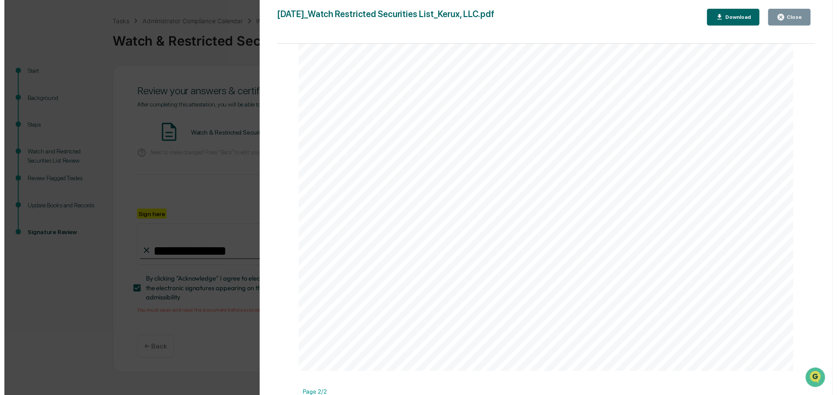
scroll to position [482, 0]
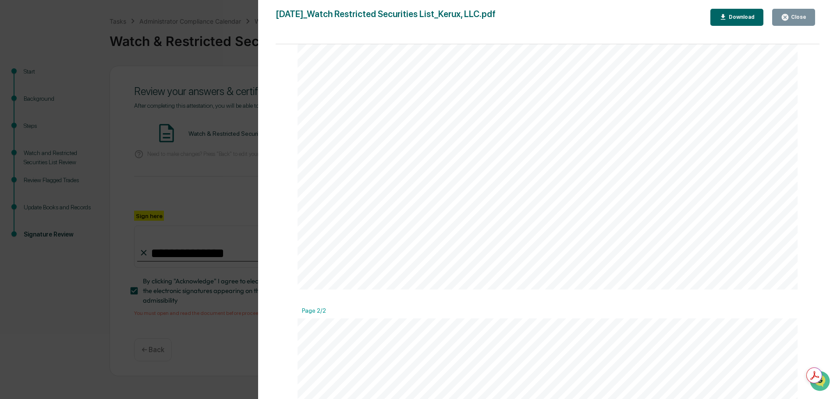
click at [799, 16] on div "Close" at bounding box center [797, 17] width 17 height 6
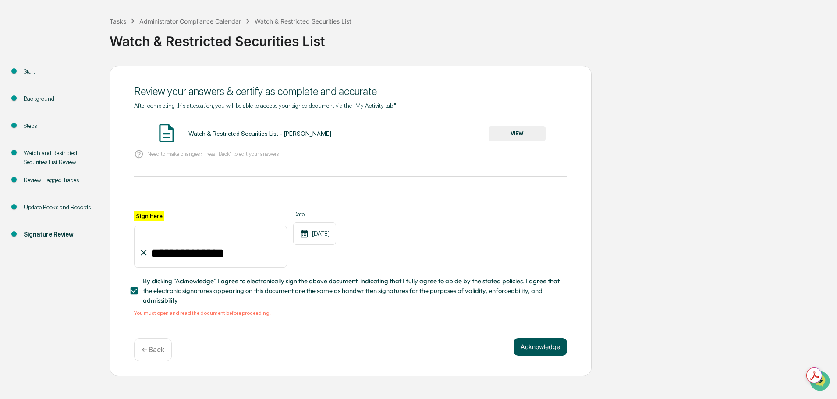
click at [536, 356] on button "Acknowledge" at bounding box center [539, 347] width 53 height 18
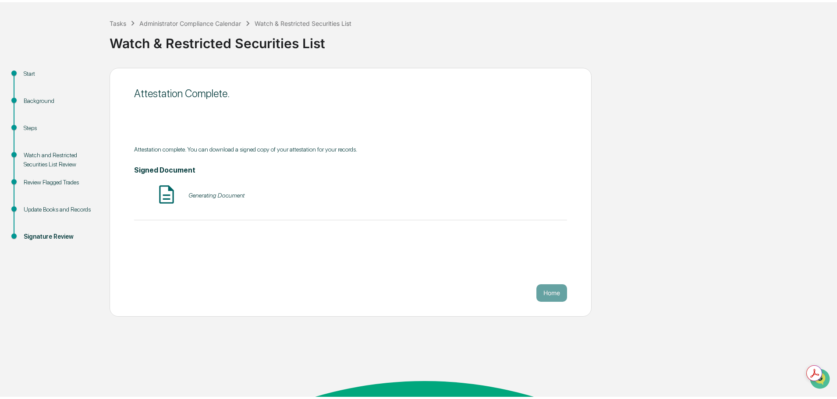
scroll to position [0, 0]
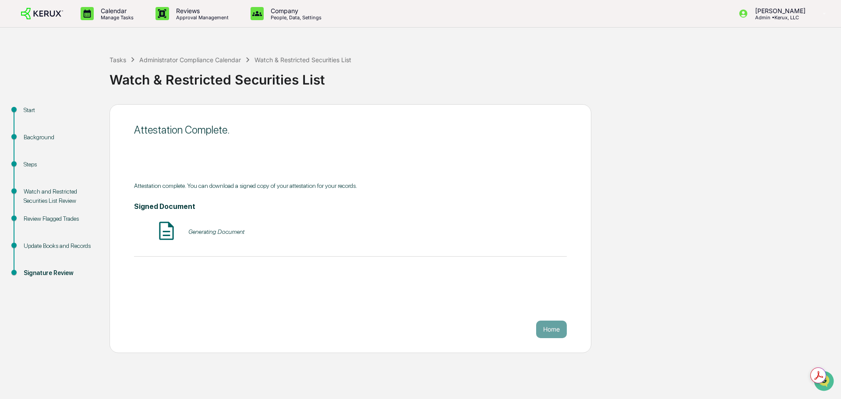
click at [50, 14] on img at bounding box center [42, 14] width 42 height 12
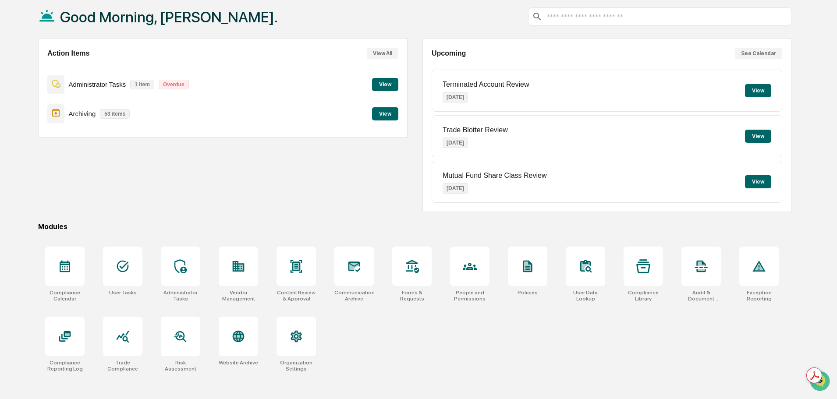
scroll to position [47, 0]
click at [179, 273] on icon at bounding box center [180, 266] width 12 height 14
